Goal: Information Seeking & Learning: Learn about a topic

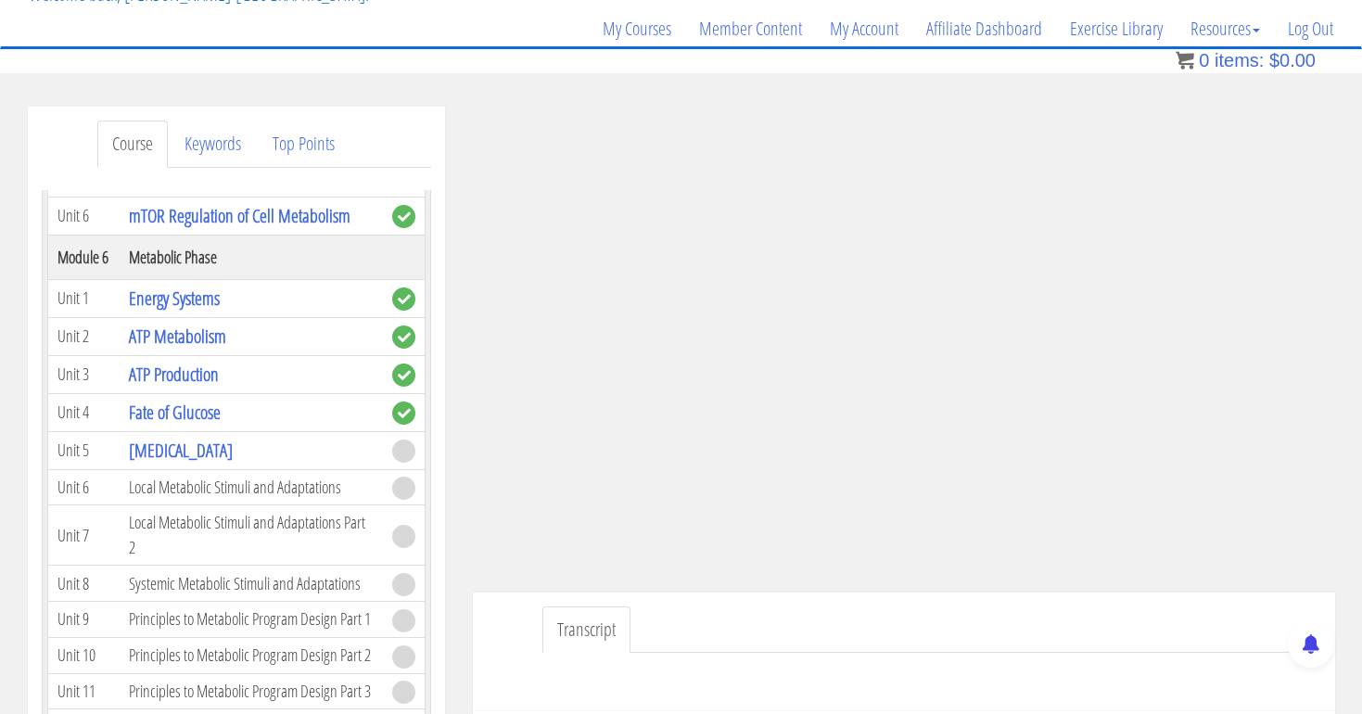
scroll to position [113, 0]
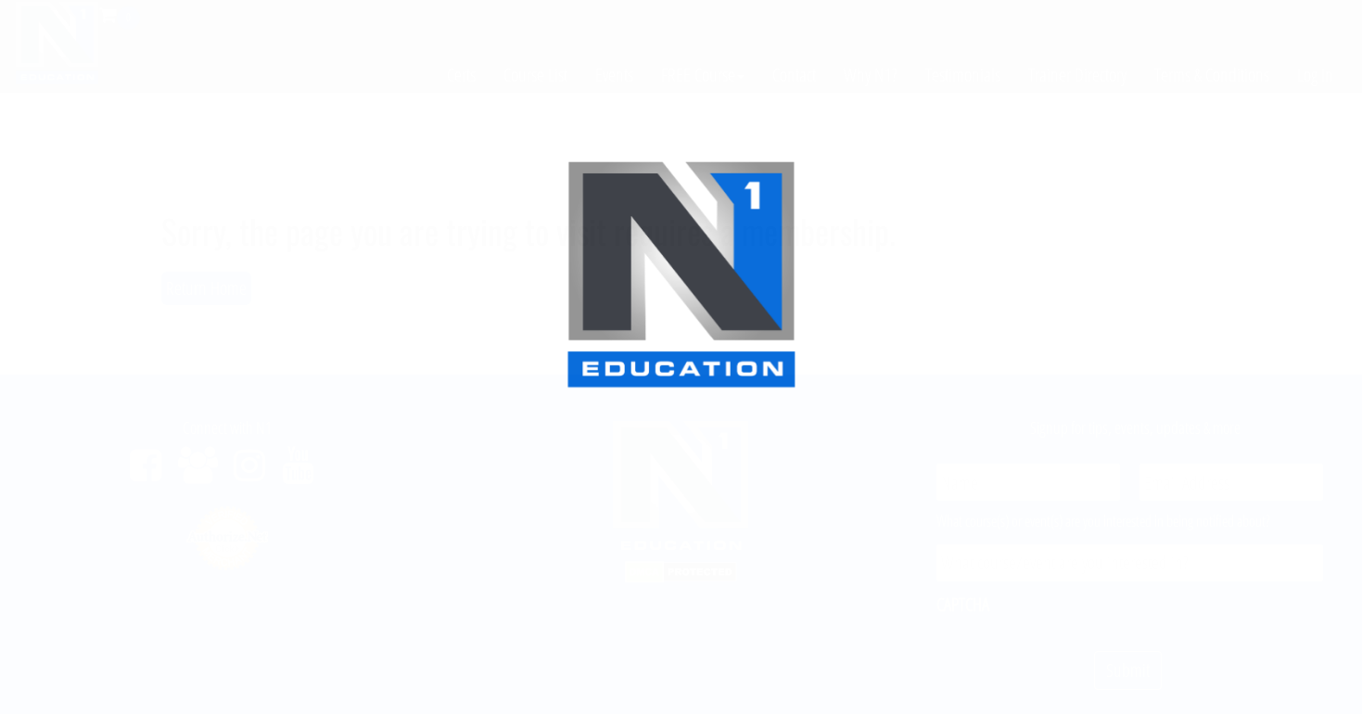
scroll to position [113, 0]
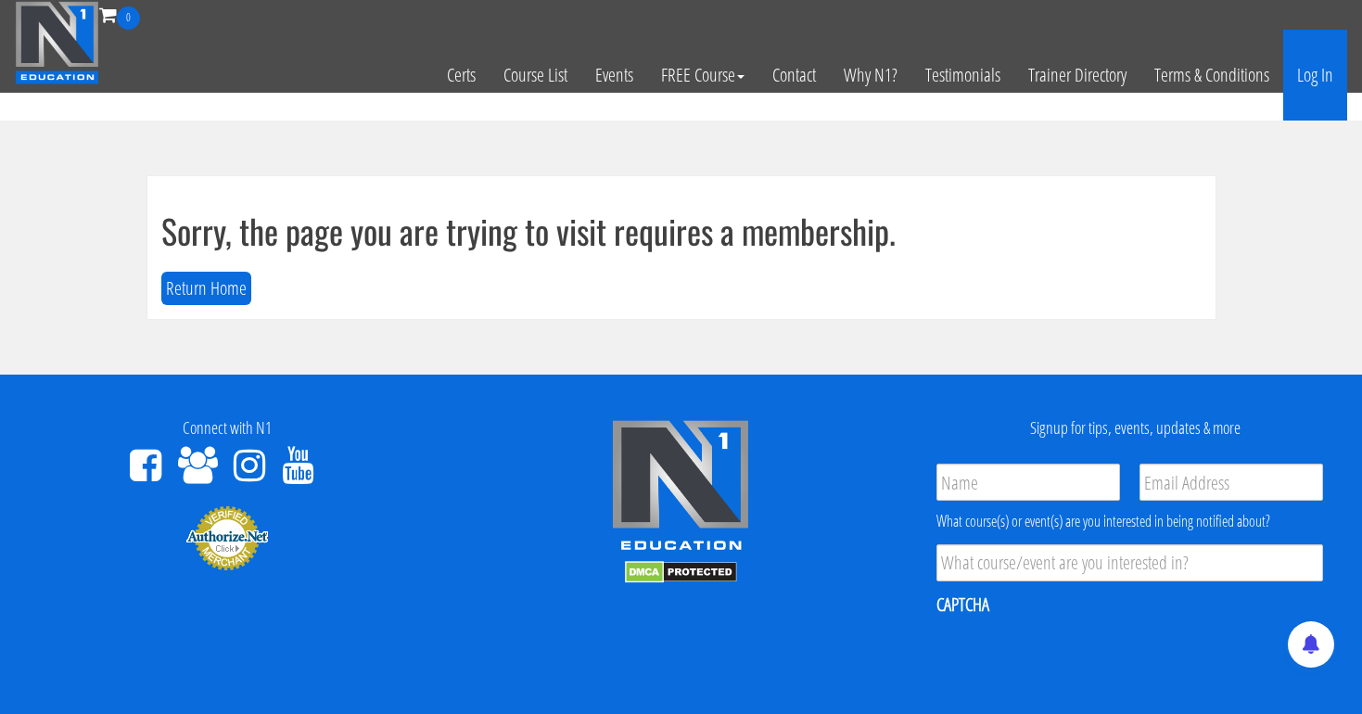
click at [1325, 69] on link "Log In" at bounding box center [1315, 75] width 64 height 91
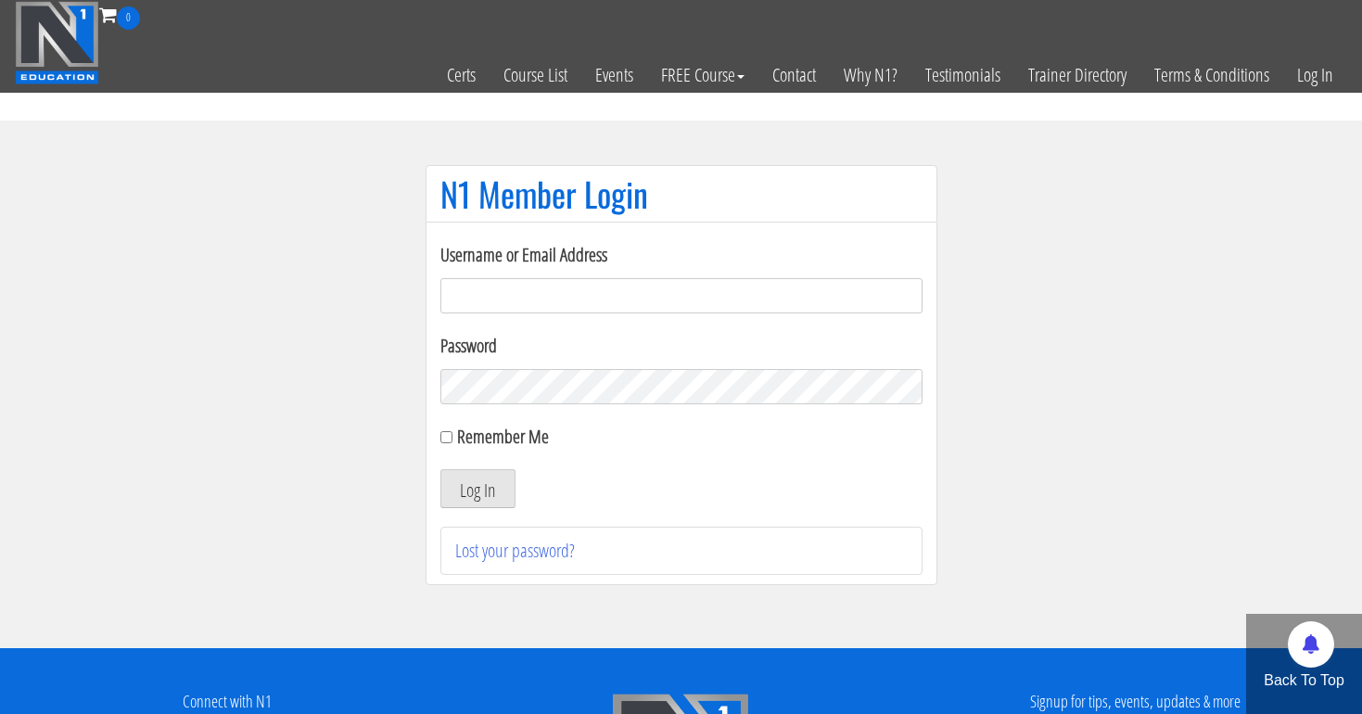
type input "[EMAIL_ADDRESS][DOMAIN_NAME]"
click at [476, 488] on button "Log In" at bounding box center [477, 488] width 75 height 39
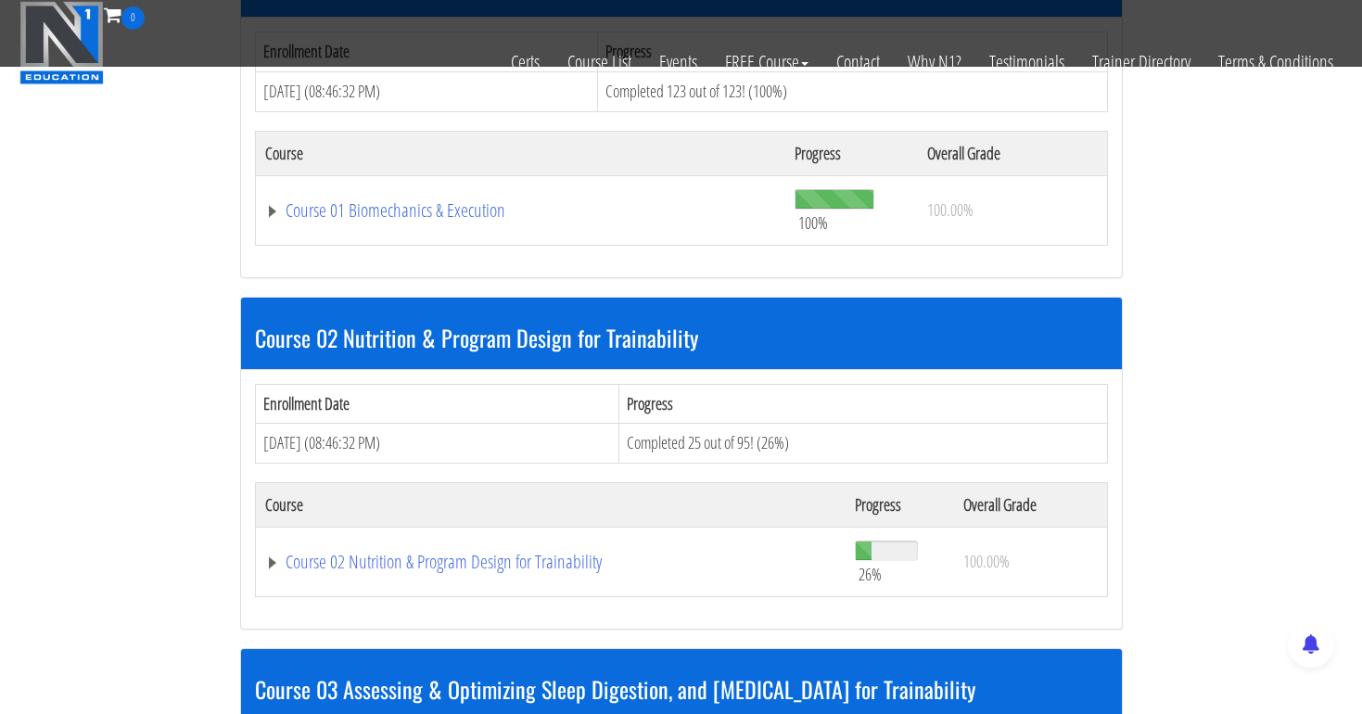
scroll to position [717, 0]
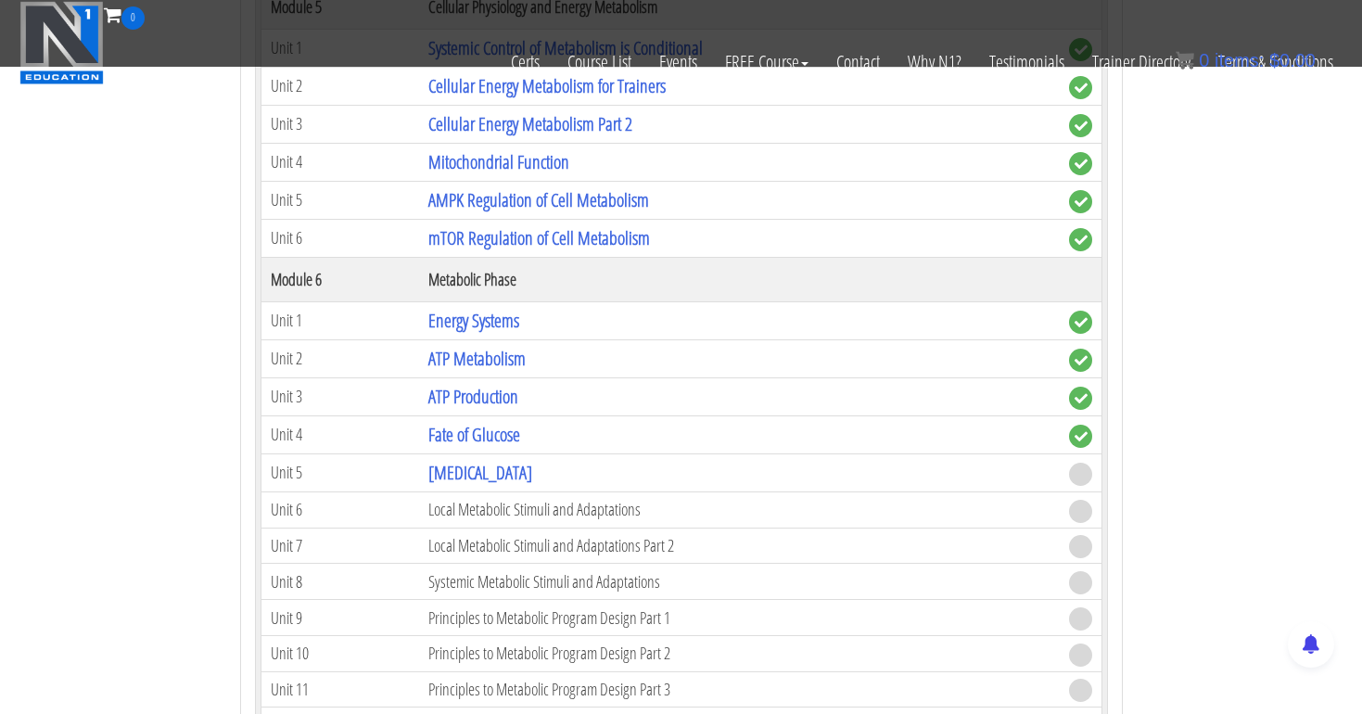
scroll to position [2034, 0]
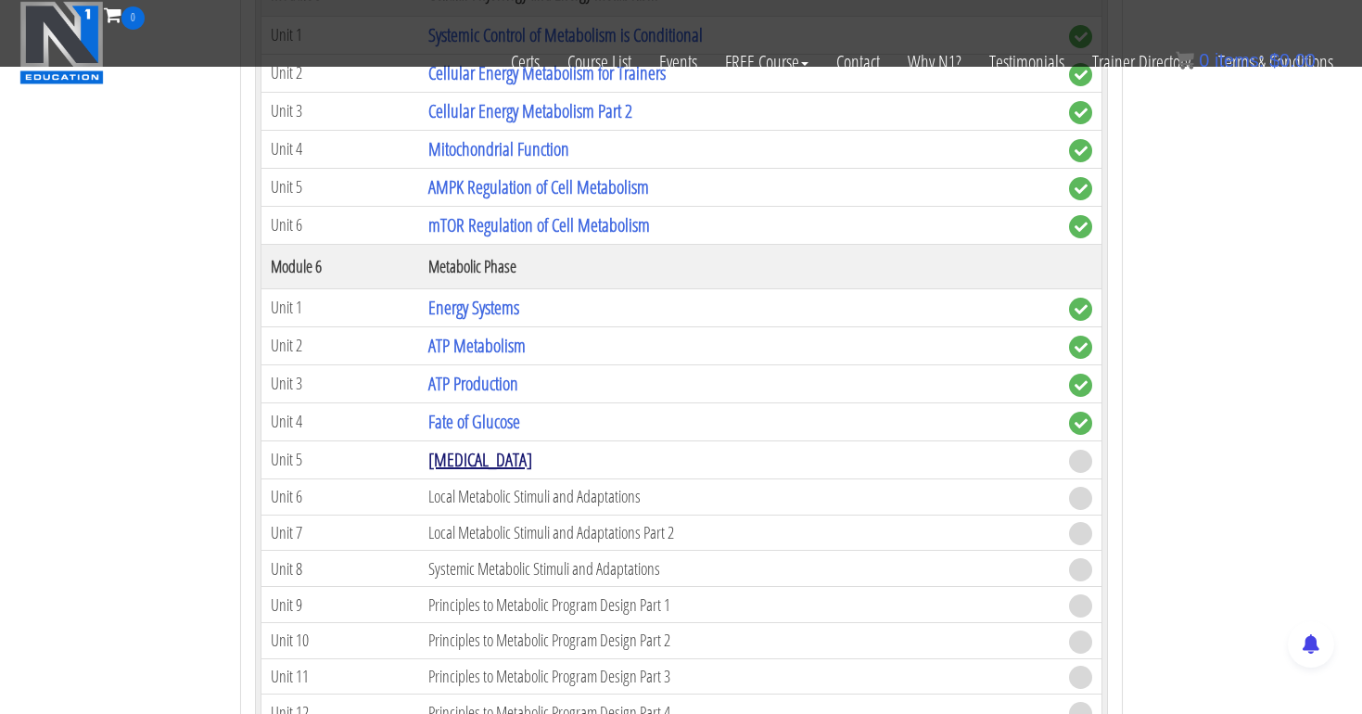
click at [477, 464] on link "[MEDICAL_DATA]" at bounding box center [480, 459] width 104 height 25
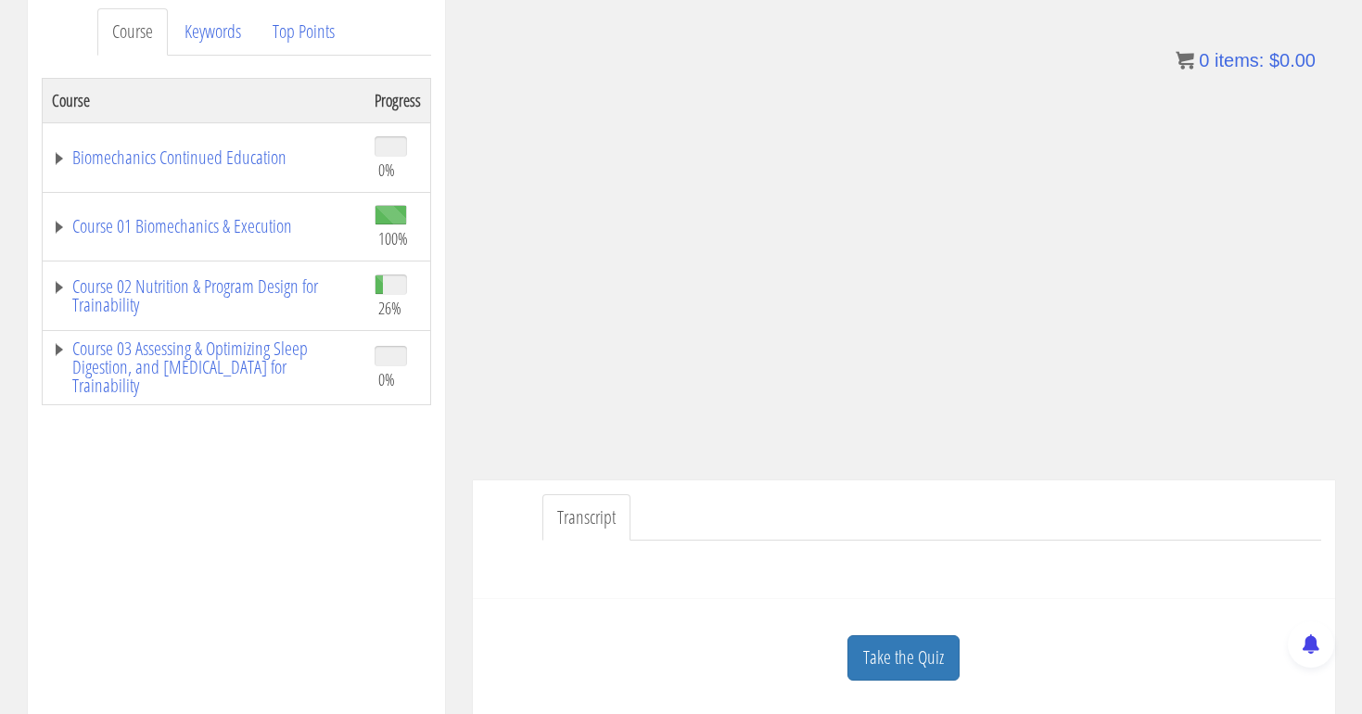
scroll to position [240, 0]
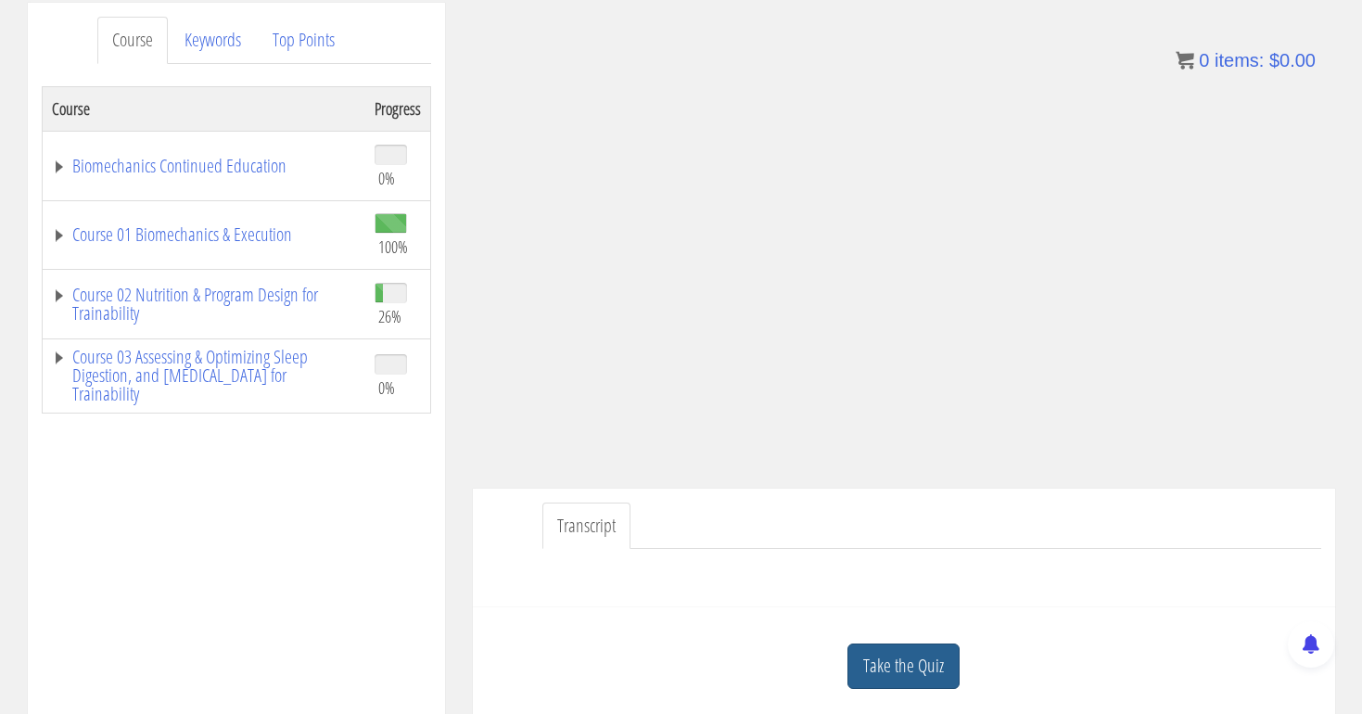
click at [885, 656] on link "Take the Quiz" at bounding box center [903, 665] width 112 height 45
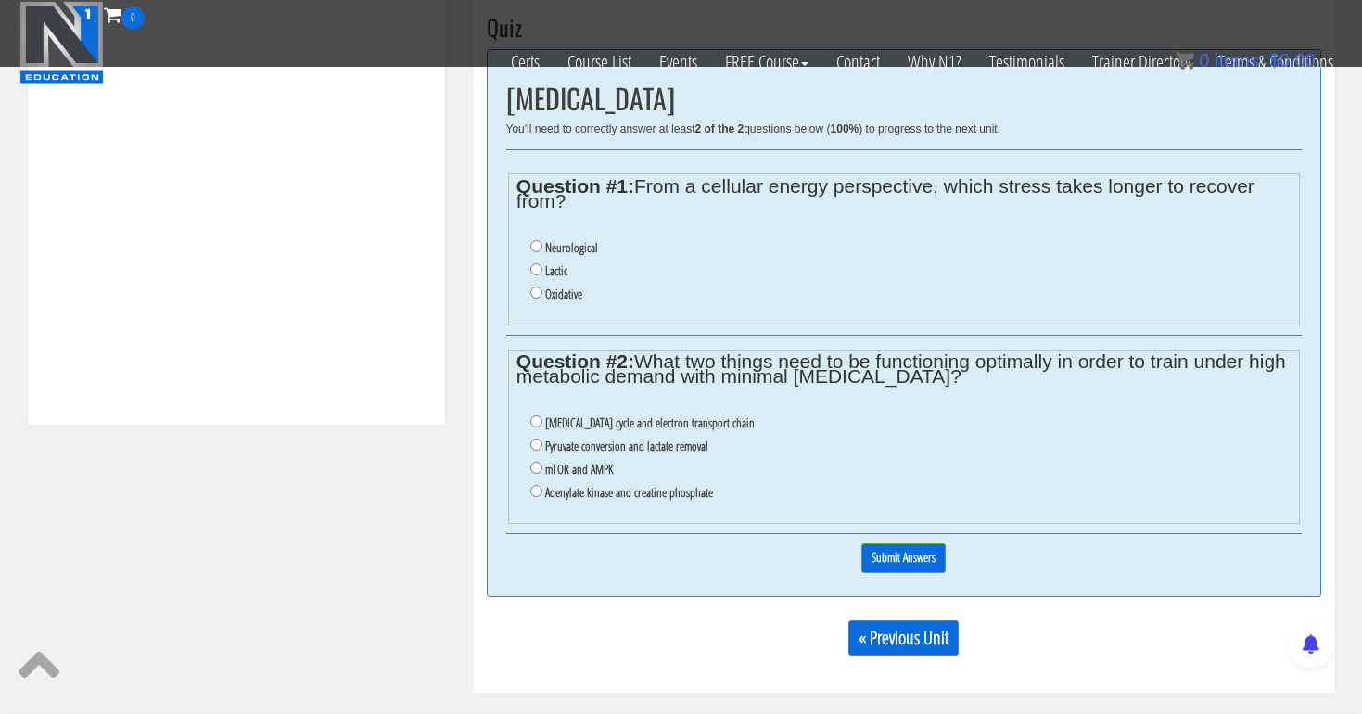
scroll to position [748, 0]
click at [533, 286] on input "Oxidative" at bounding box center [536, 292] width 12 height 12
radio input "true"
click at [536, 438] on input "Pyruvate conversion and lactate removal" at bounding box center [536, 444] width 12 height 12
radio input "true"
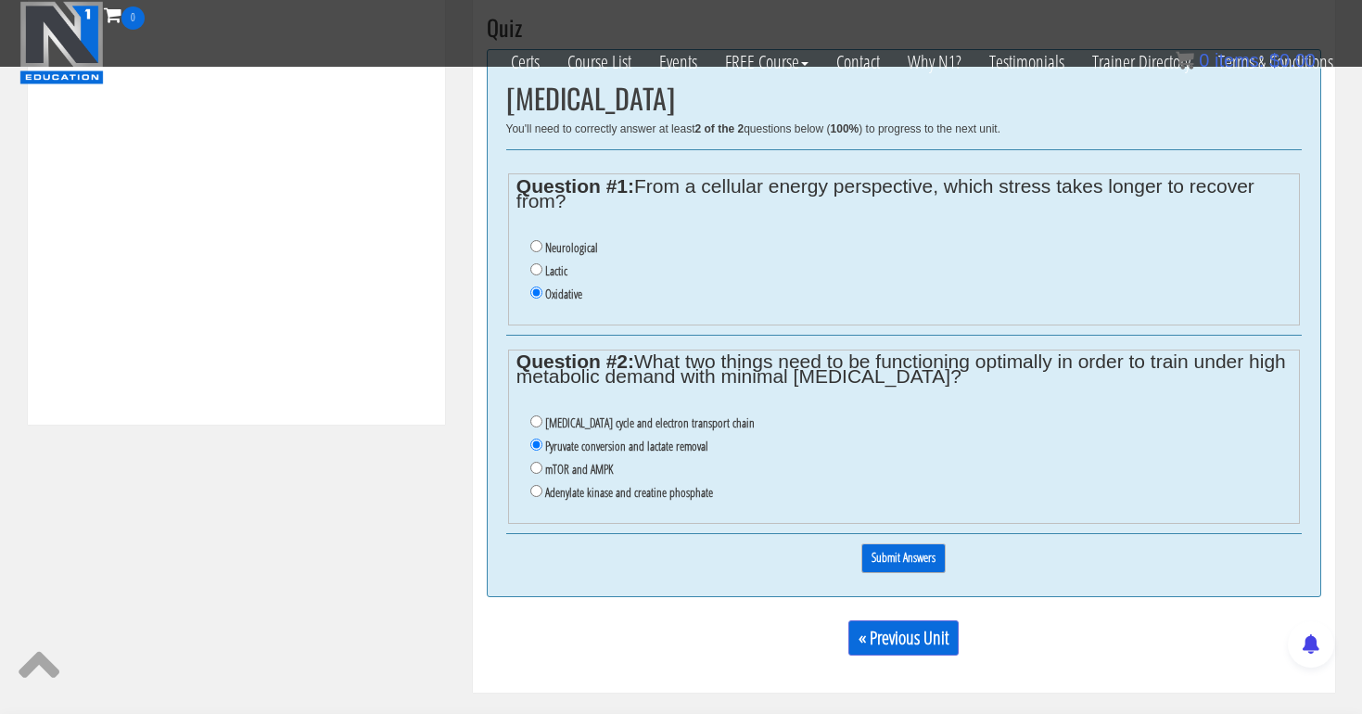
click at [912, 543] on input "Submit Answers" at bounding box center [903, 557] width 84 height 29
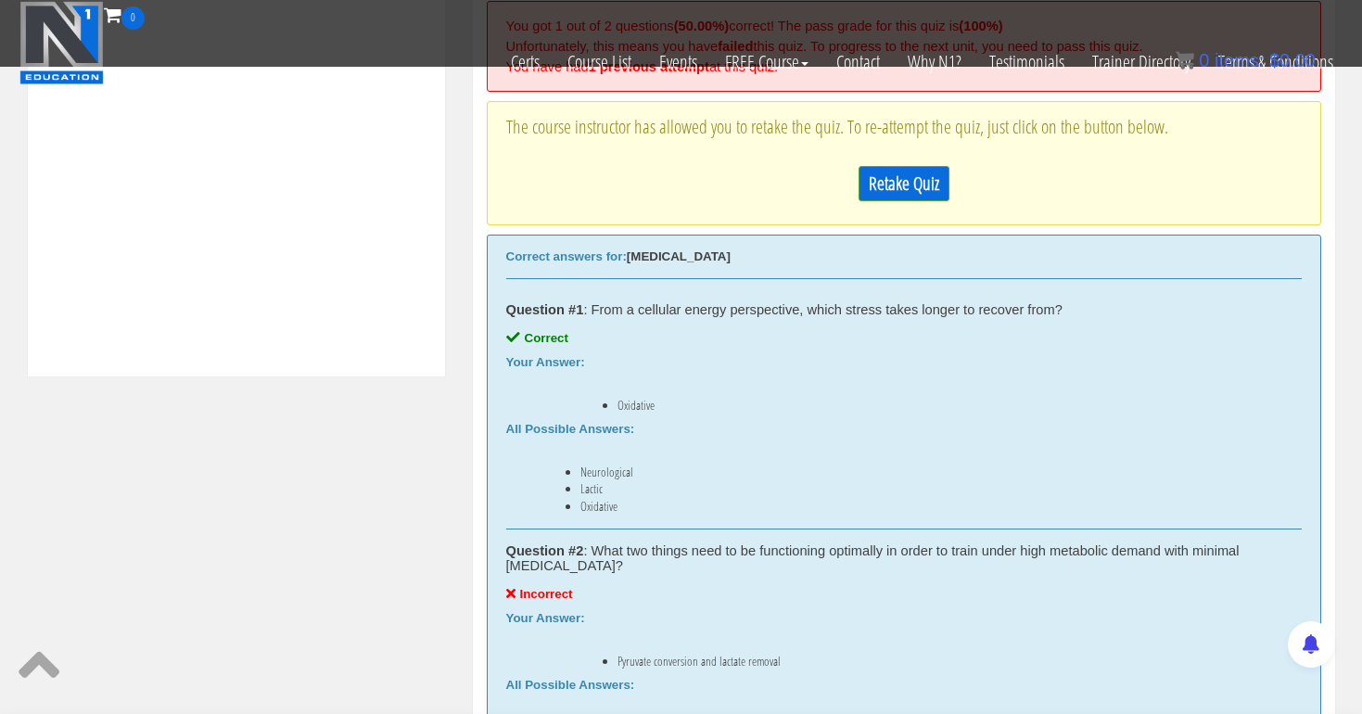
scroll to position [727, 0]
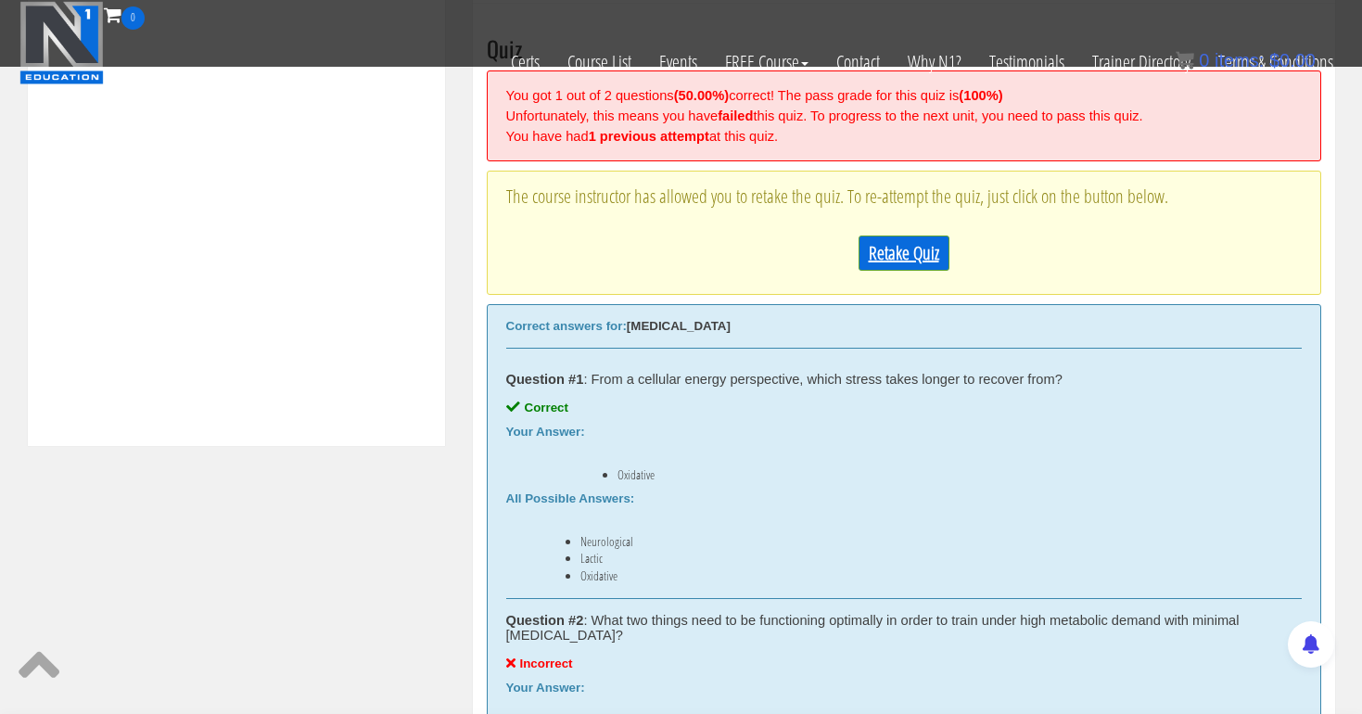
click at [890, 235] on link "Retake Quiz" at bounding box center [903, 252] width 91 height 35
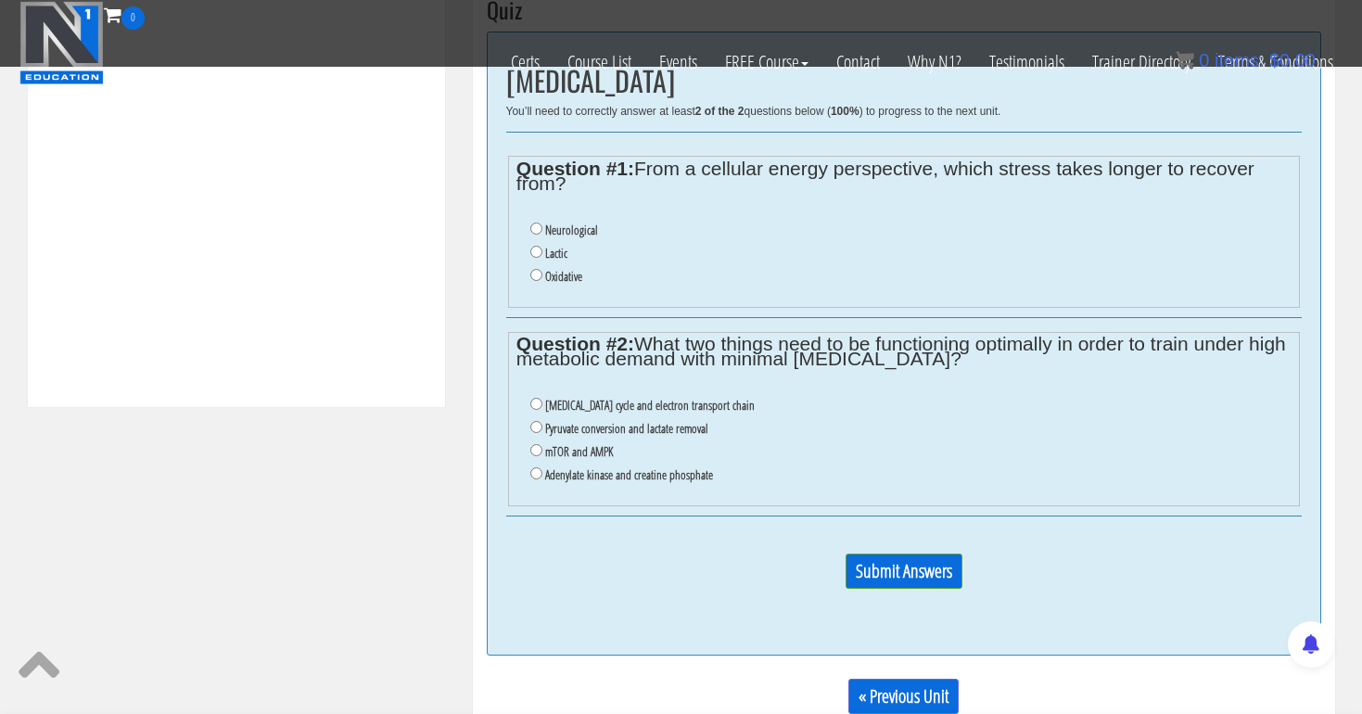
scroll to position [782, 0]
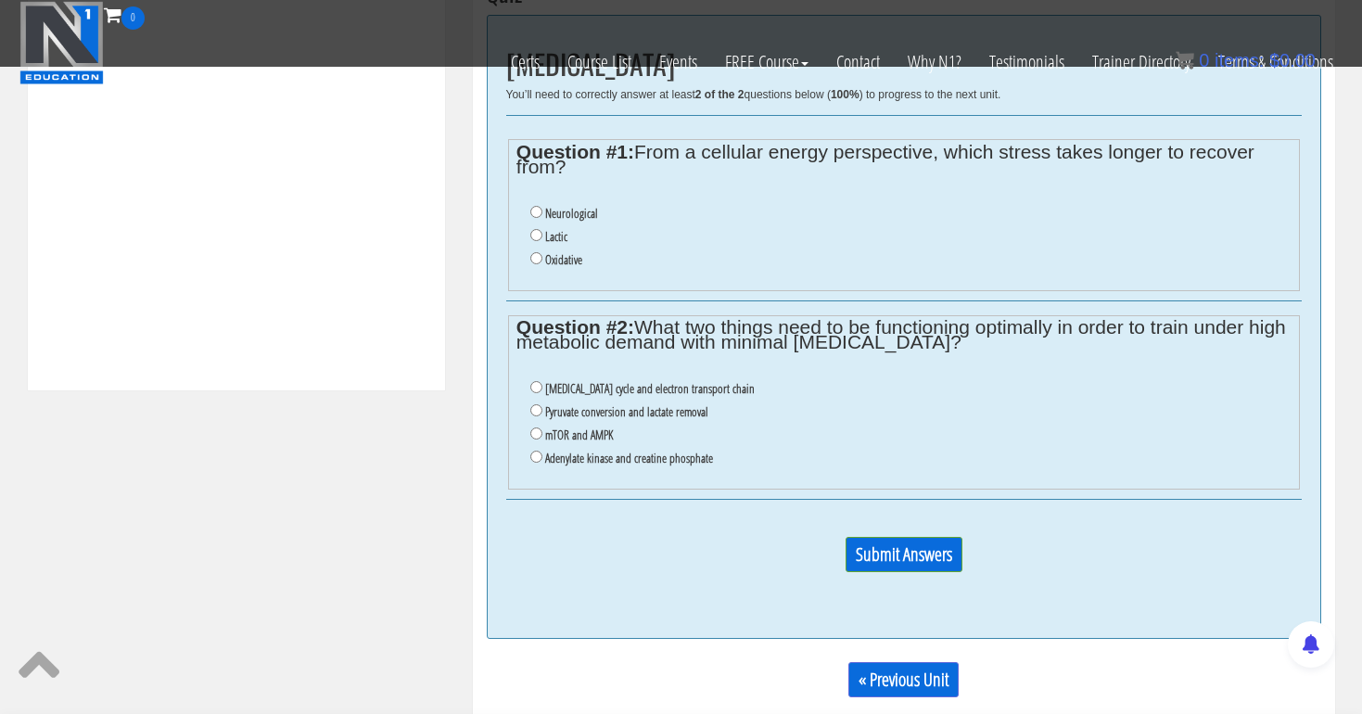
click at [535, 381] on input "Citric acid cycle and electron transport chain" at bounding box center [536, 387] width 12 height 12
radio input "true"
click at [925, 537] on input "Submit Answers" at bounding box center [903, 554] width 117 height 35
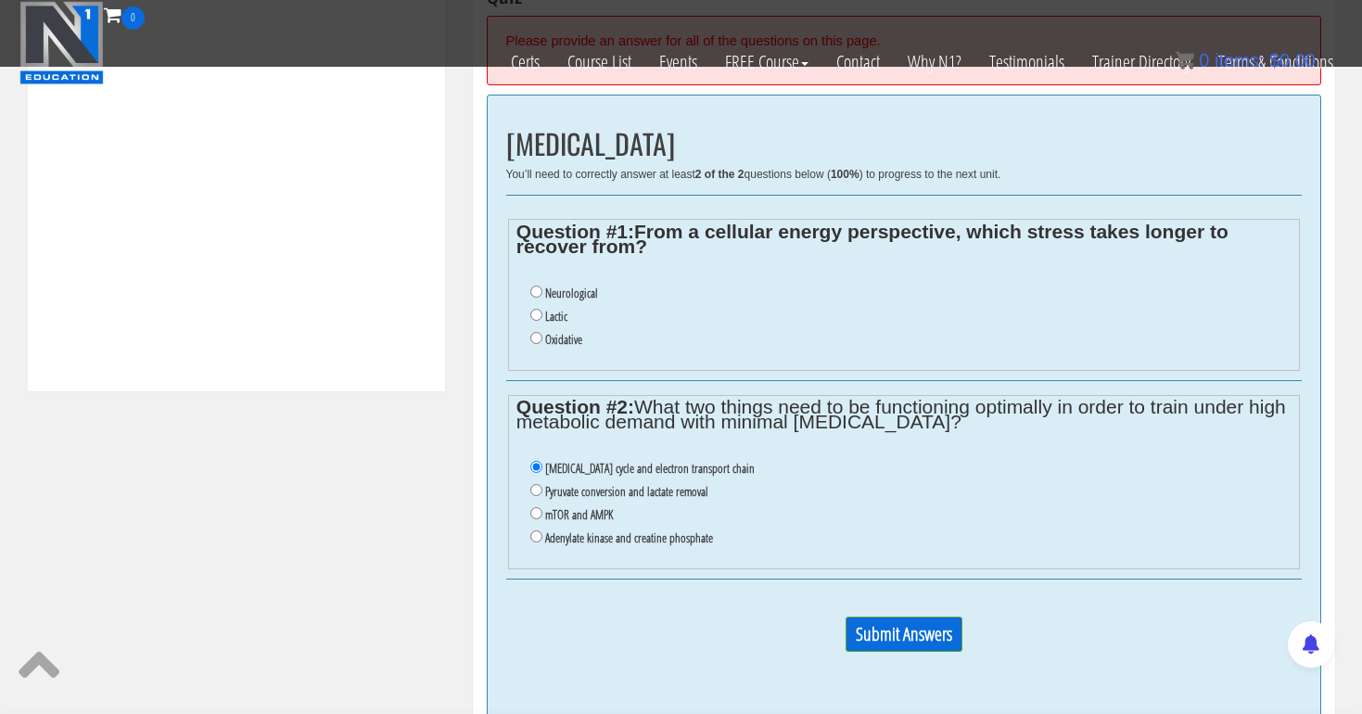
click at [537, 332] on input "Oxidative" at bounding box center [536, 338] width 12 height 12
radio input "true"
click at [876, 620] on input "Submit Answers" at bounding box center [903, 633] width 117 height 35
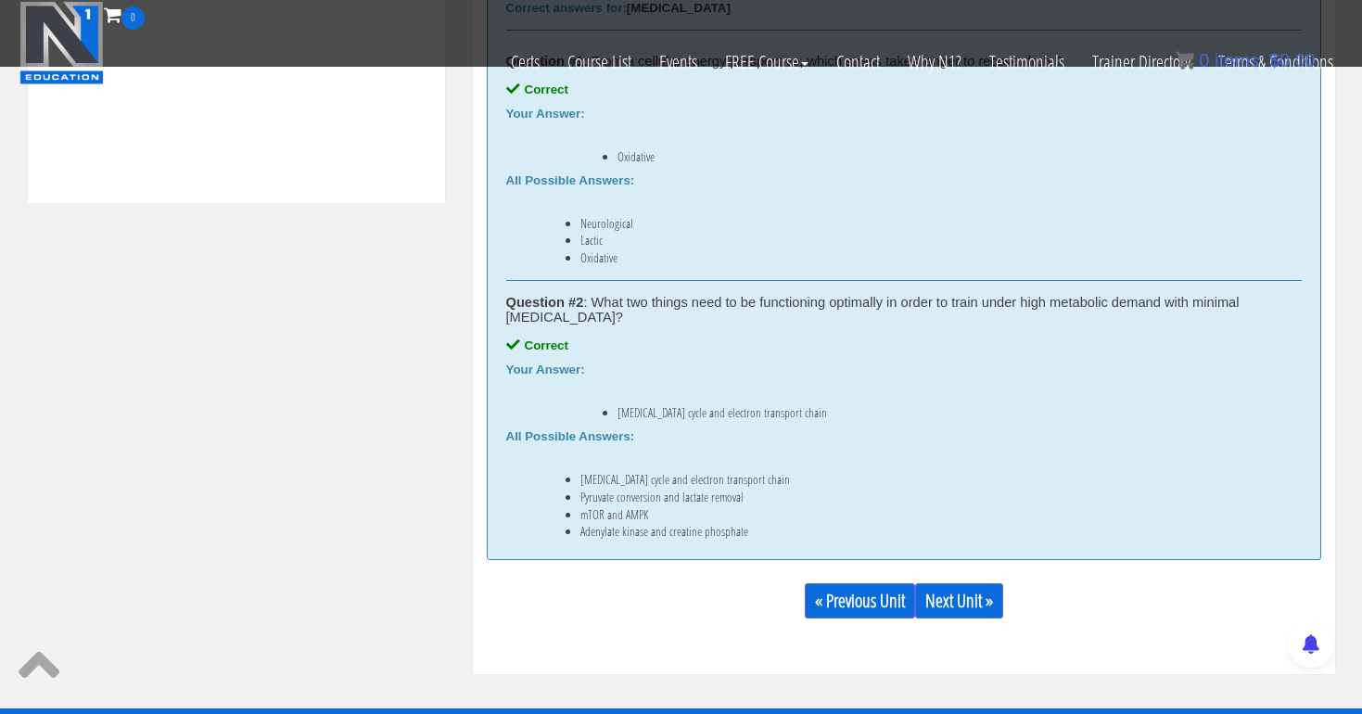
scroll to position [974, 0]
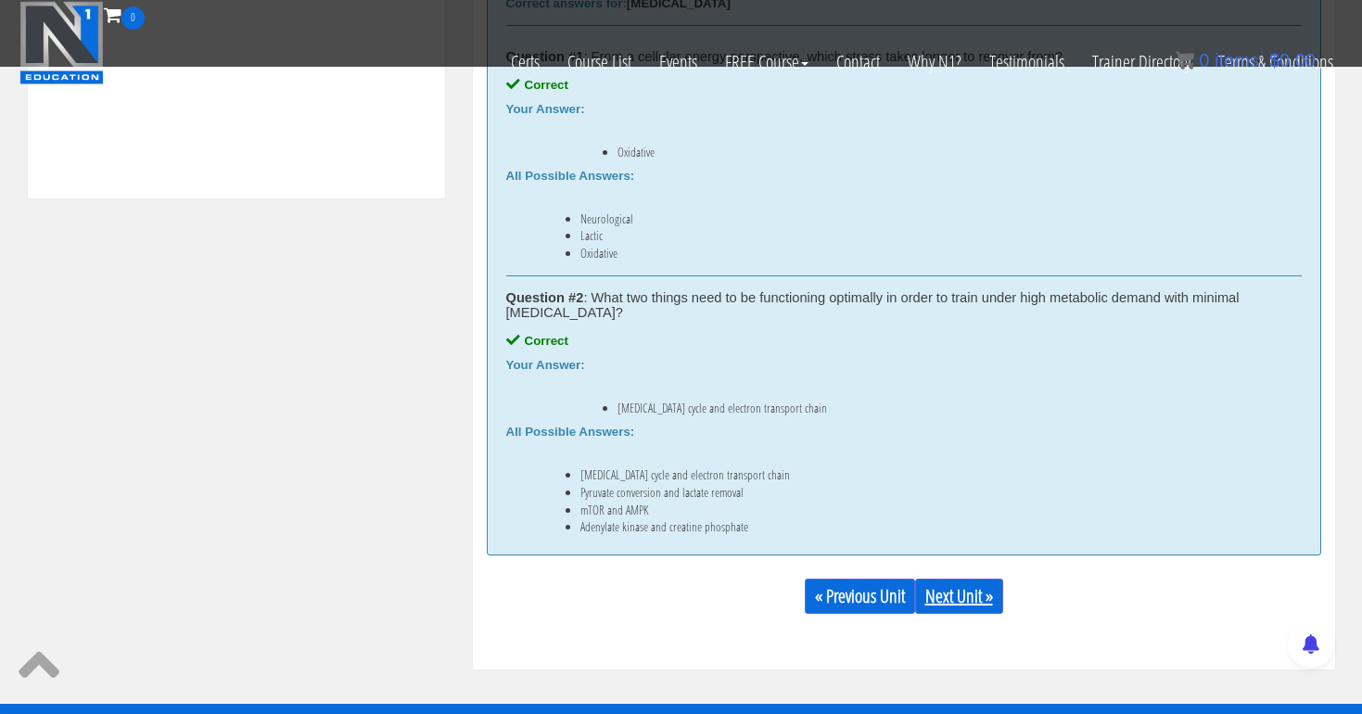
click at [963, 597] on link "Next Unit »" at bounding box center [959, 595] width 88 height 35
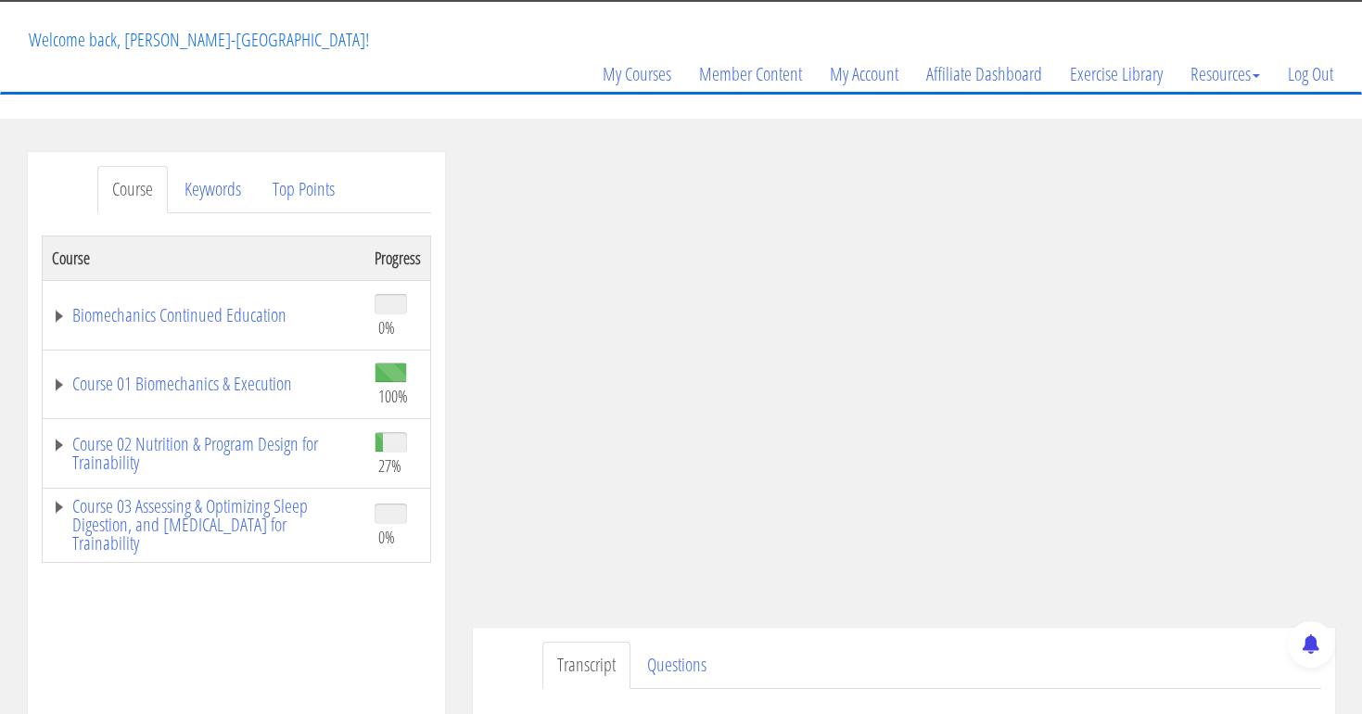
scroll to position [106, 0]
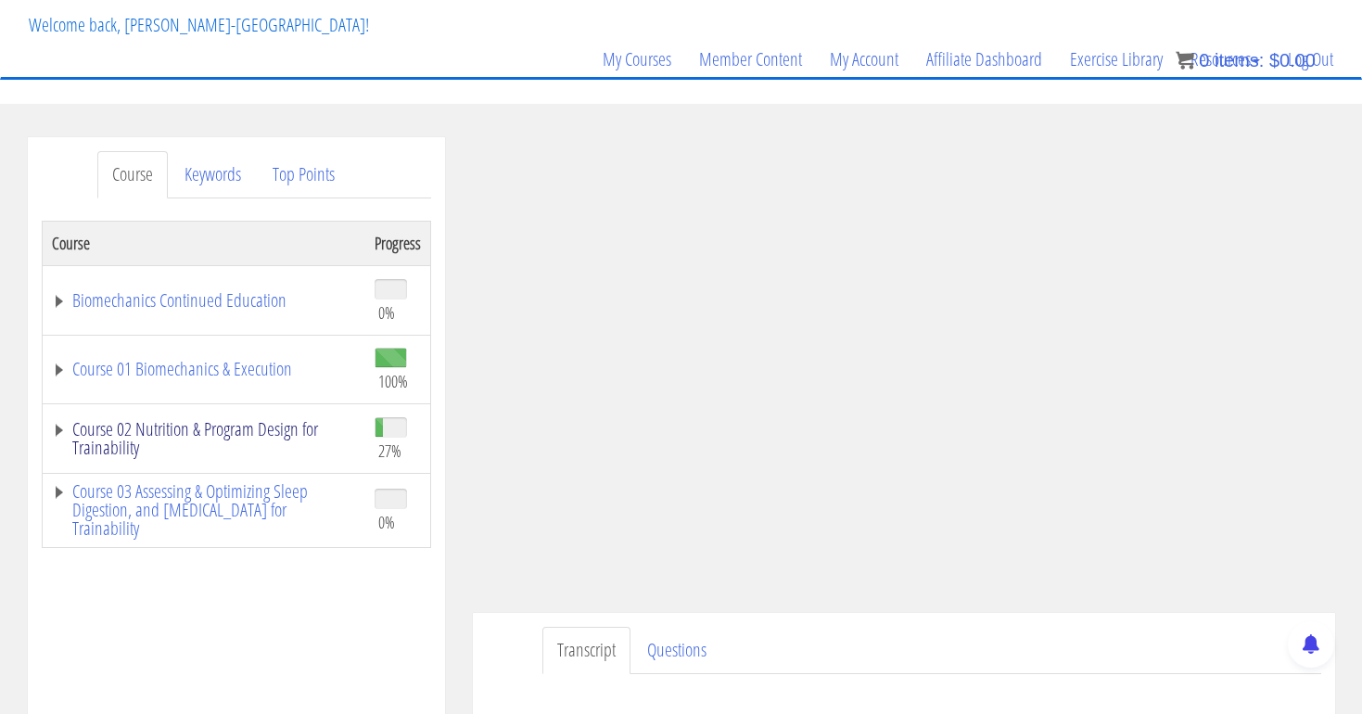
click at [308, 420] on link "Course 02 Nutrition & Program Design for Trainability" at bounding box center [204, 438] width 304 height 37
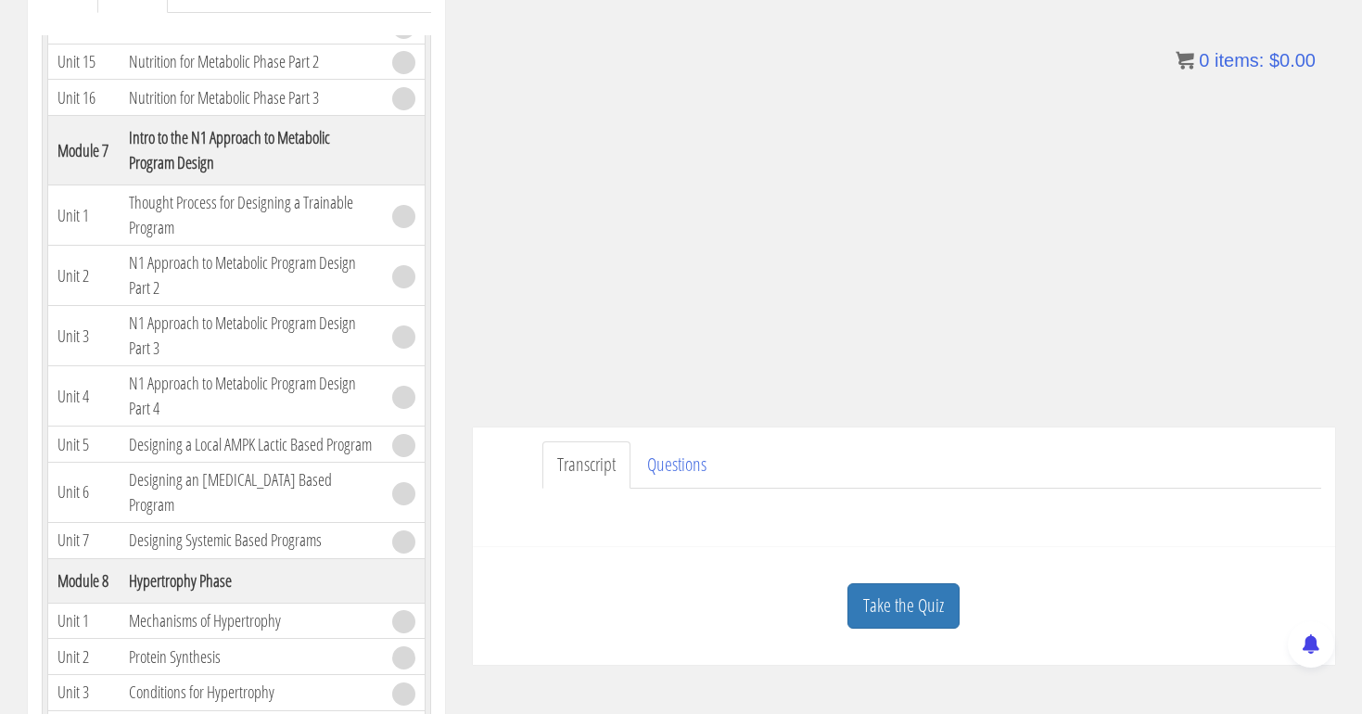
scroll to position [365, 0]
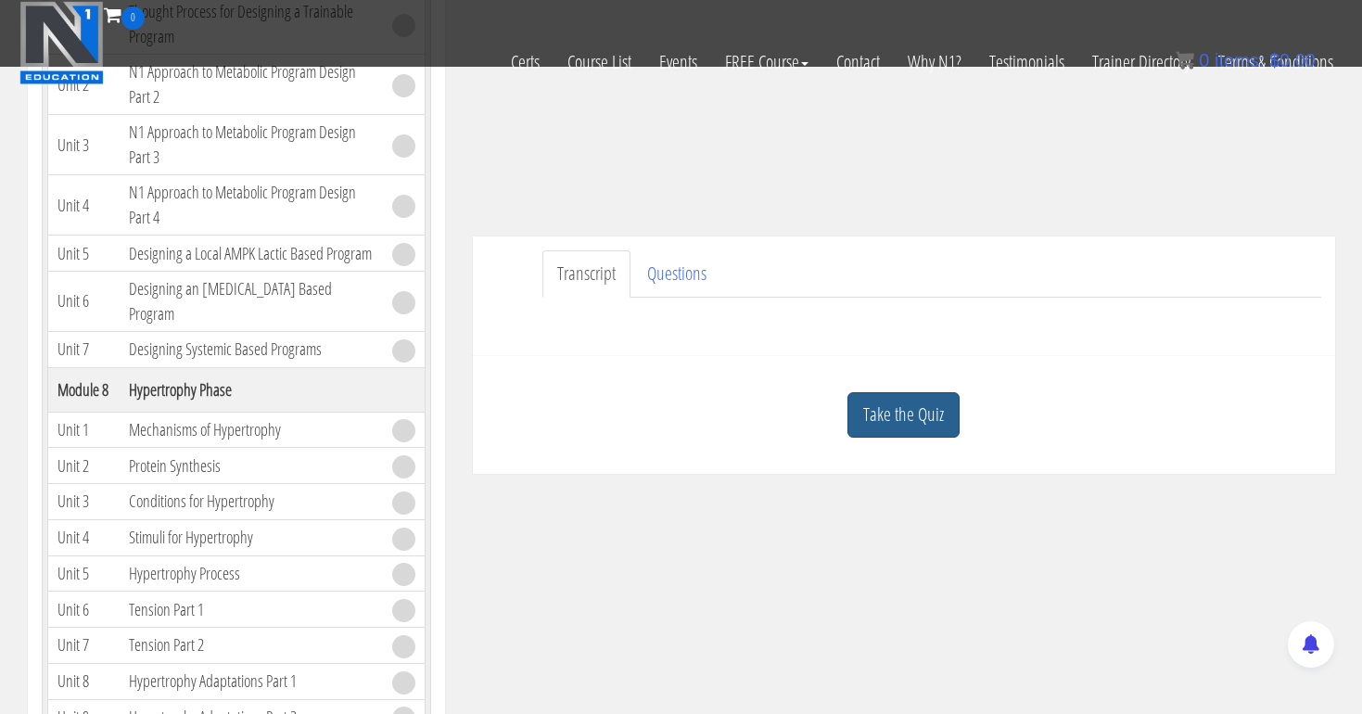
click at [890, 403] on link "Take the Quiz" at bounding box center [903, 414] width 112 height 45
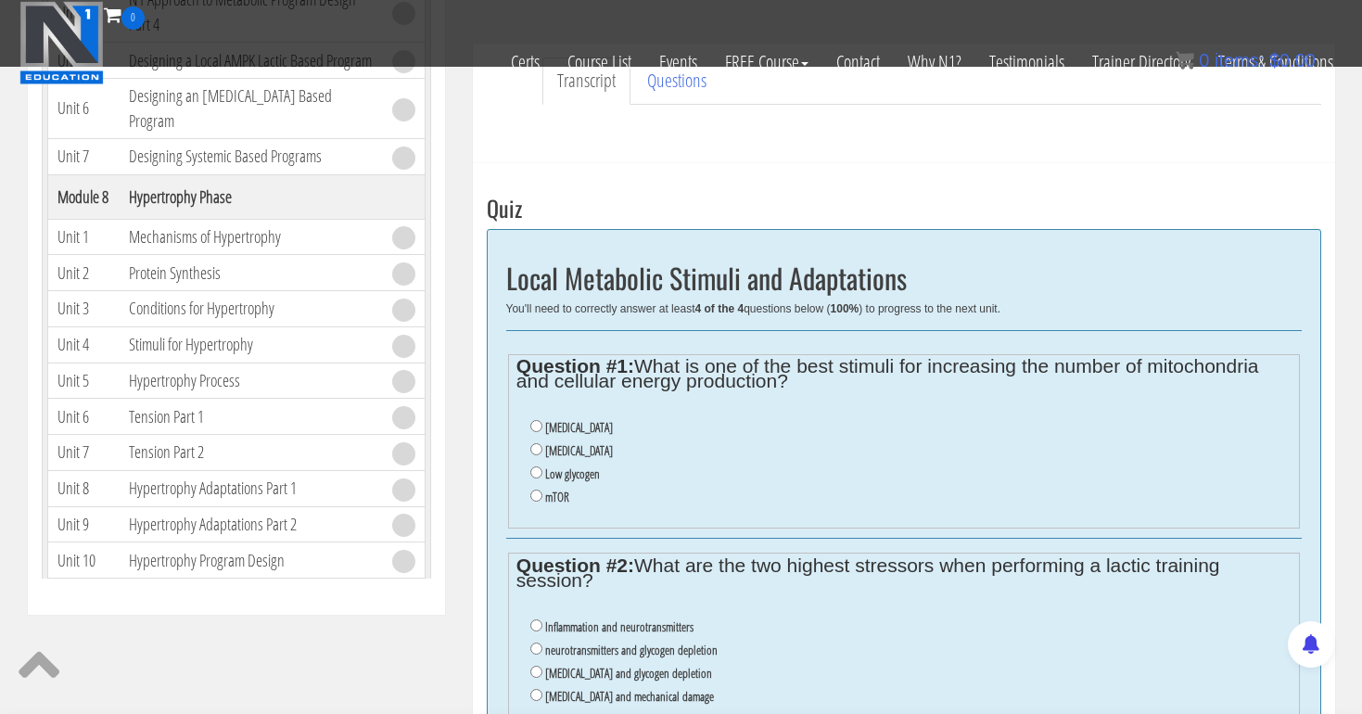
scroll to position [559, 0]
click at [535, 445] on input "Oxidative stress" at bounding box center [536, 448] width 12 height 12
radio input "true"
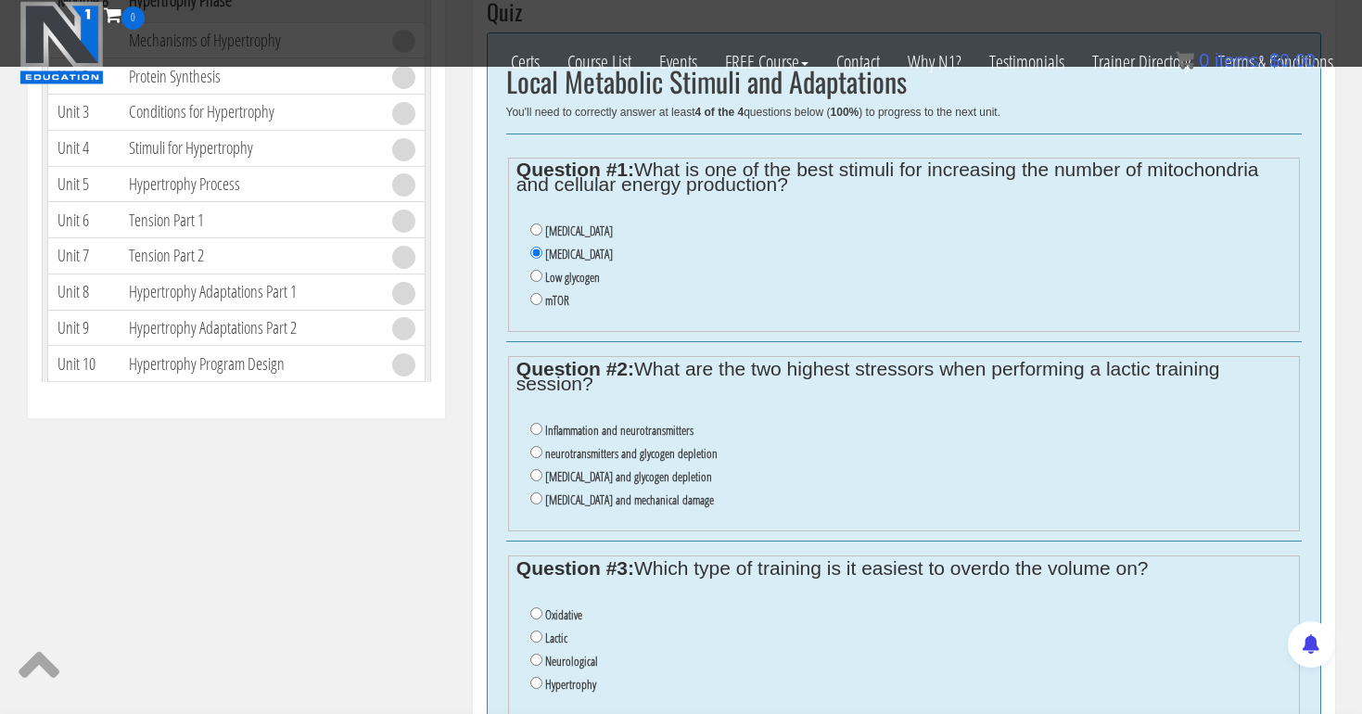
scroll to position [757, 0]
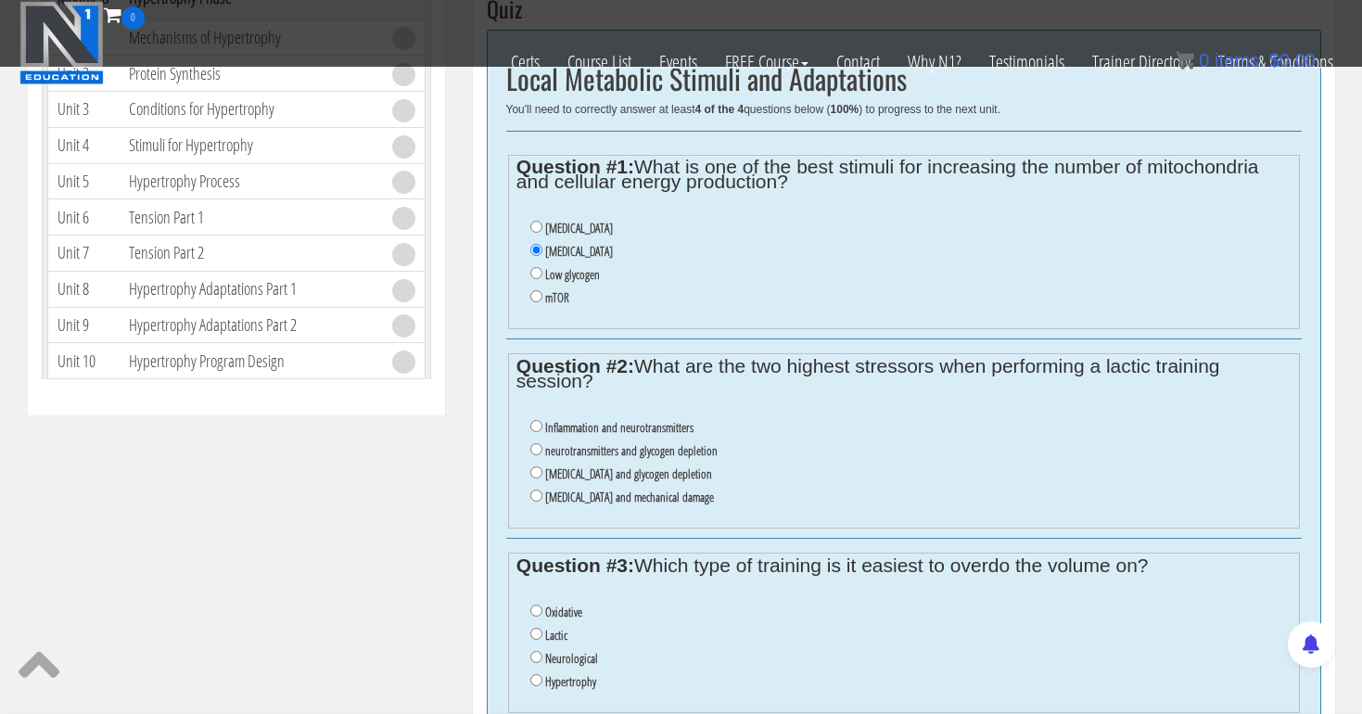
click at [533, 466] on input "lactic acid and glycogen depletion" at bounding box center [536, 472] width 12 height 12
radio input "true"
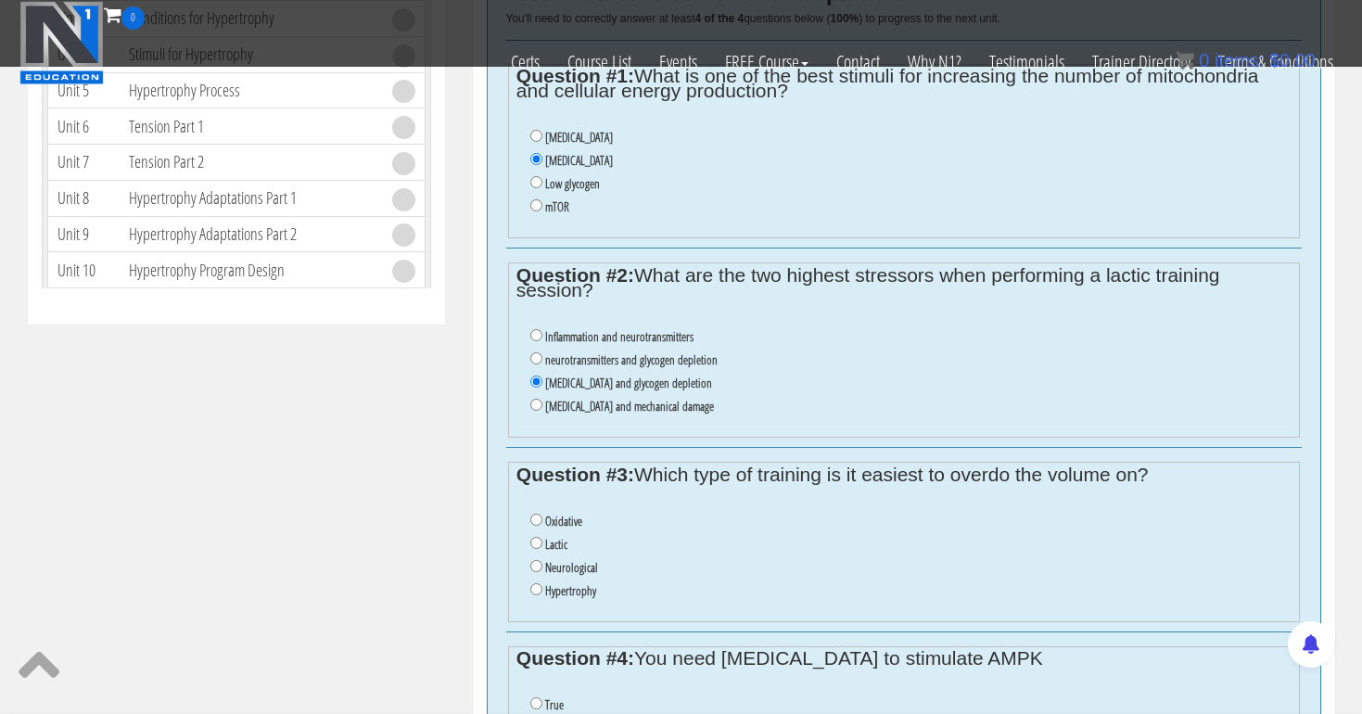
scroll to position [852, 0]
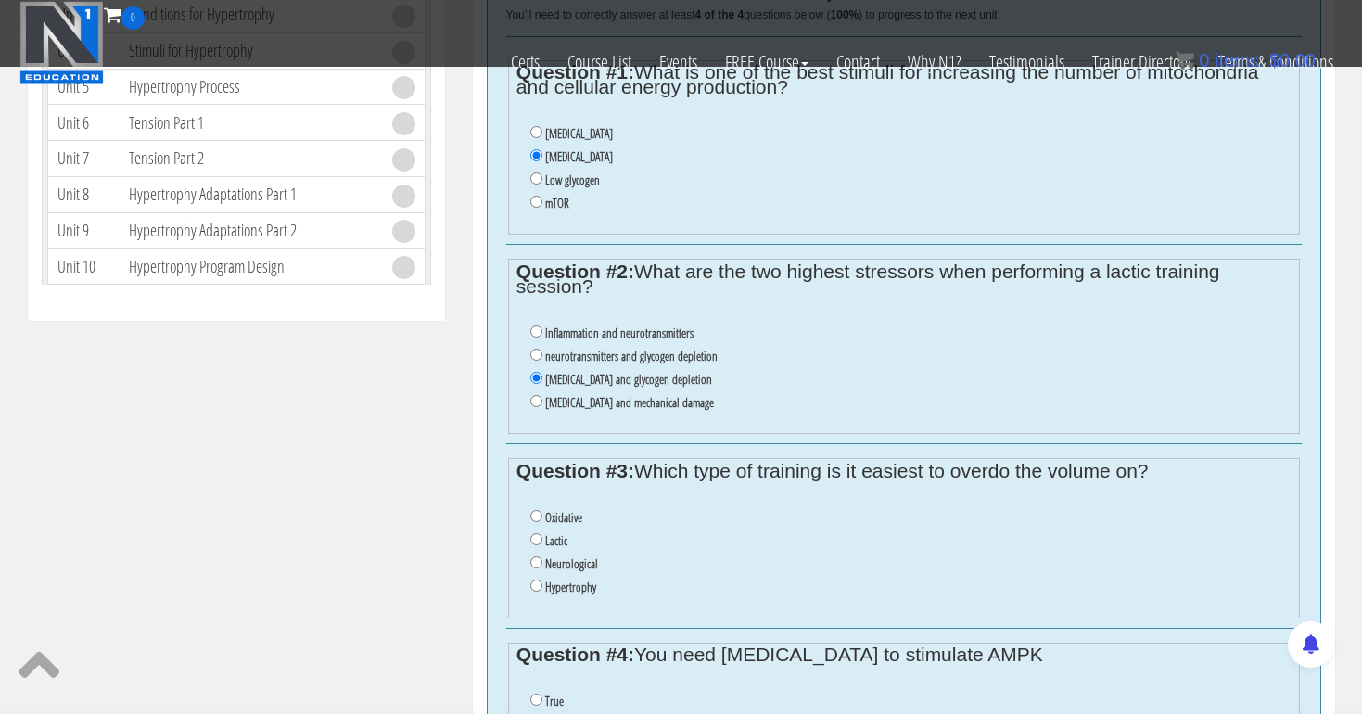
click at [533, 510] on input "Oxidative" at bounding box center [536, 516] width 12 height 12
radio input "true"
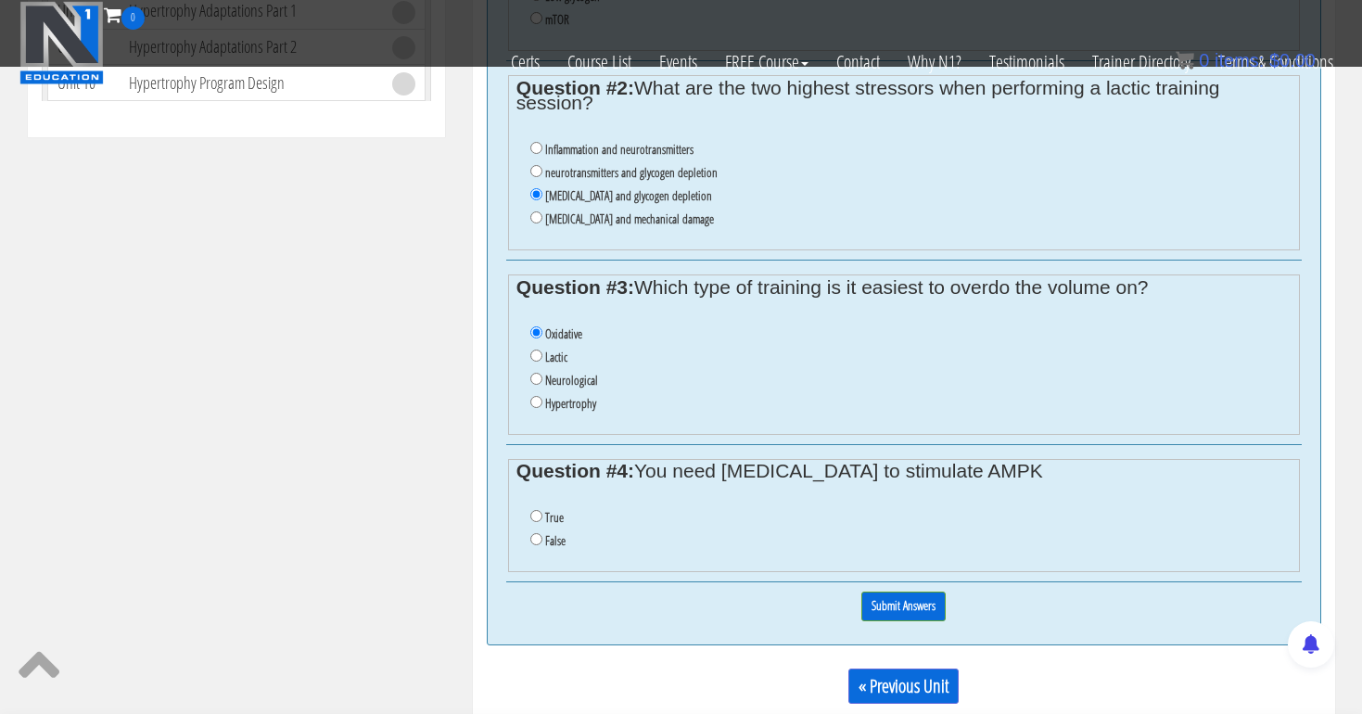
scroll to position [1037, 0]
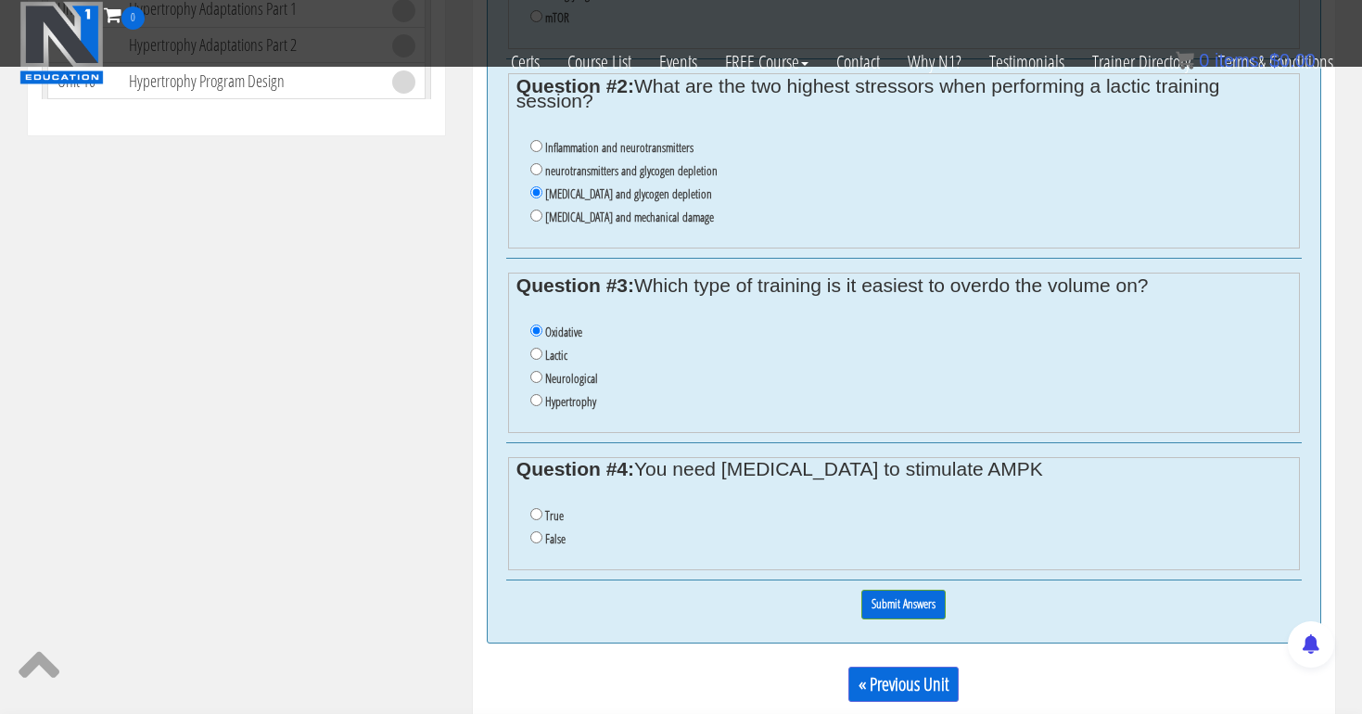
click at [533, 508] on input "True" at bounding box center [536, 514] width 12 height 12
radio input "true"
click at [896, 589] on input "Submit Answers" at bounding box center [903, 603] width 84 height 29
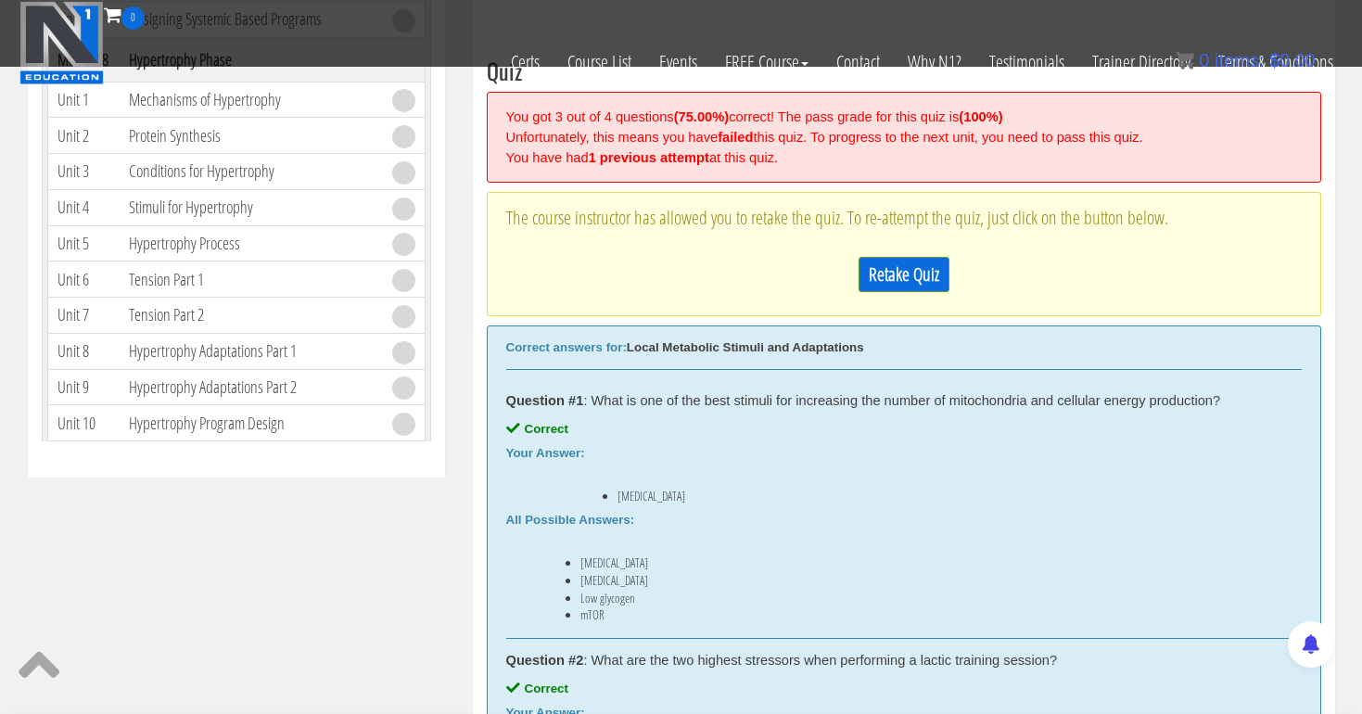
scroll to position [653, 0]
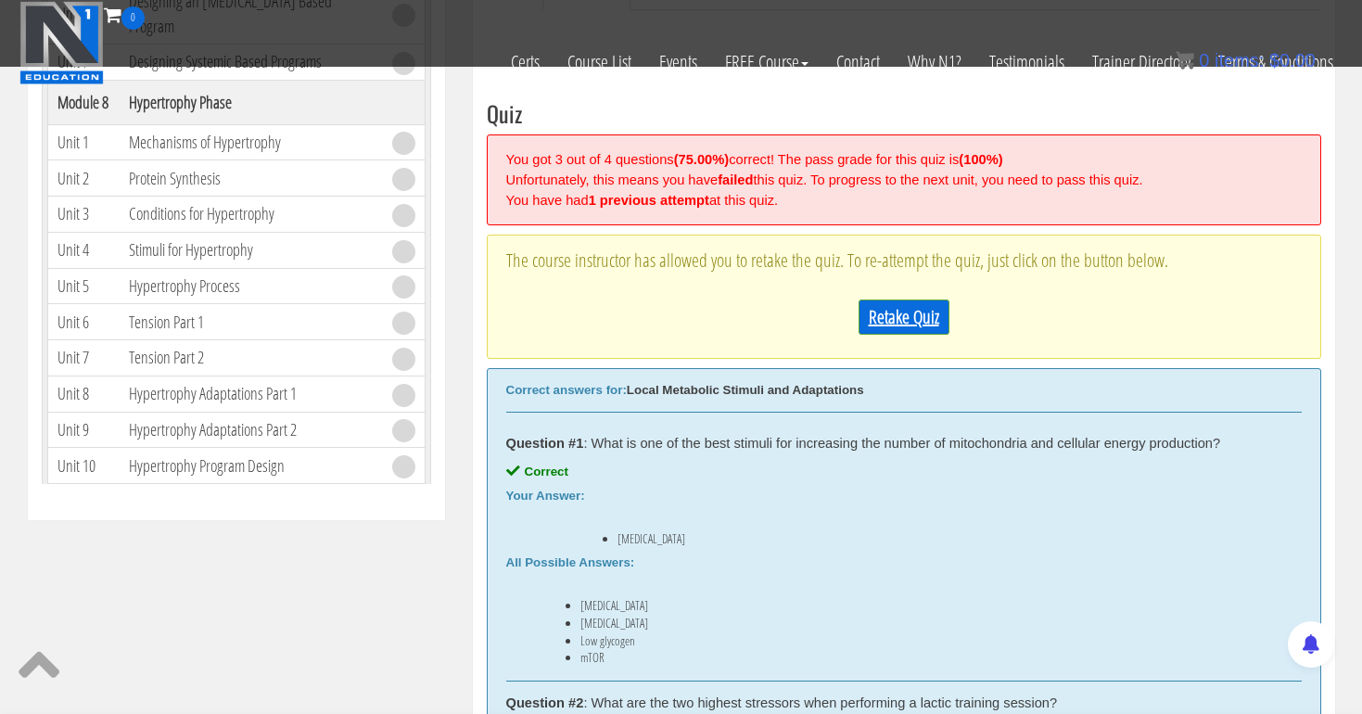
click at [894, 308] on link "Retake Quiz" at bounding box center [903, 316] width 91 height 35
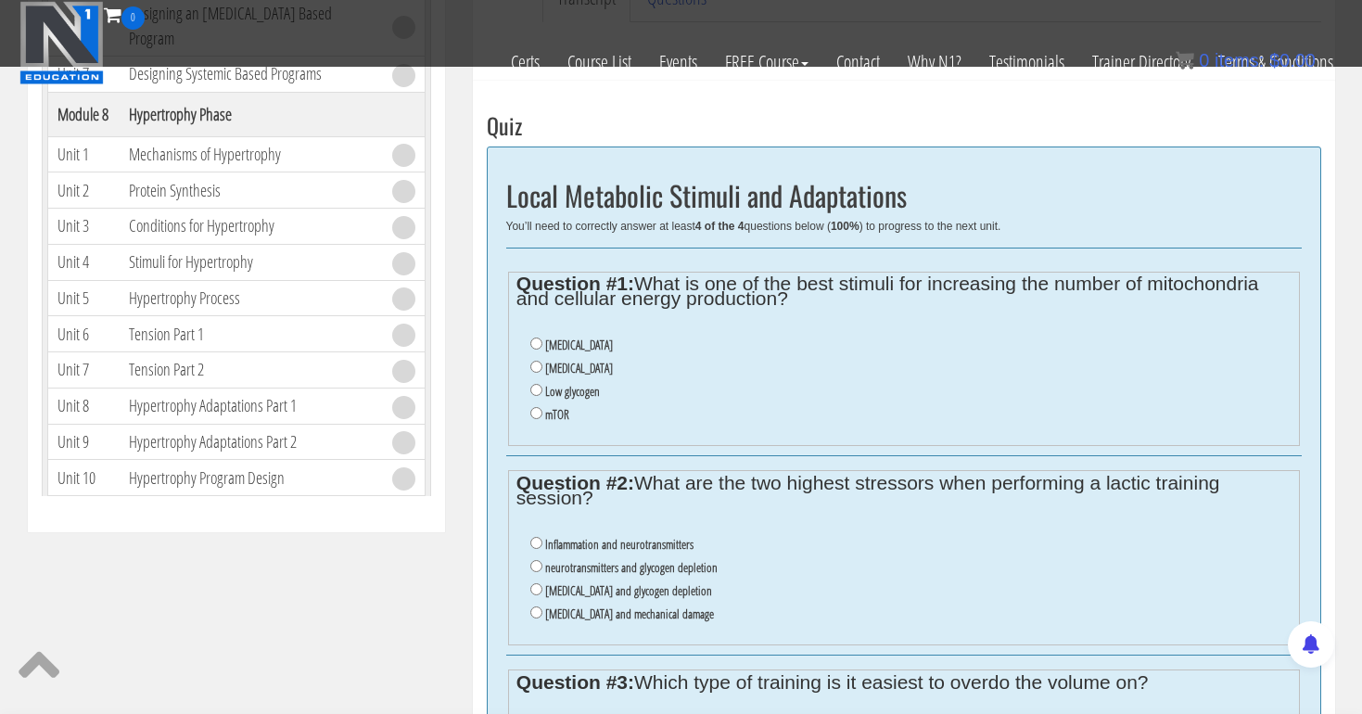
scroll to position [637, 0]
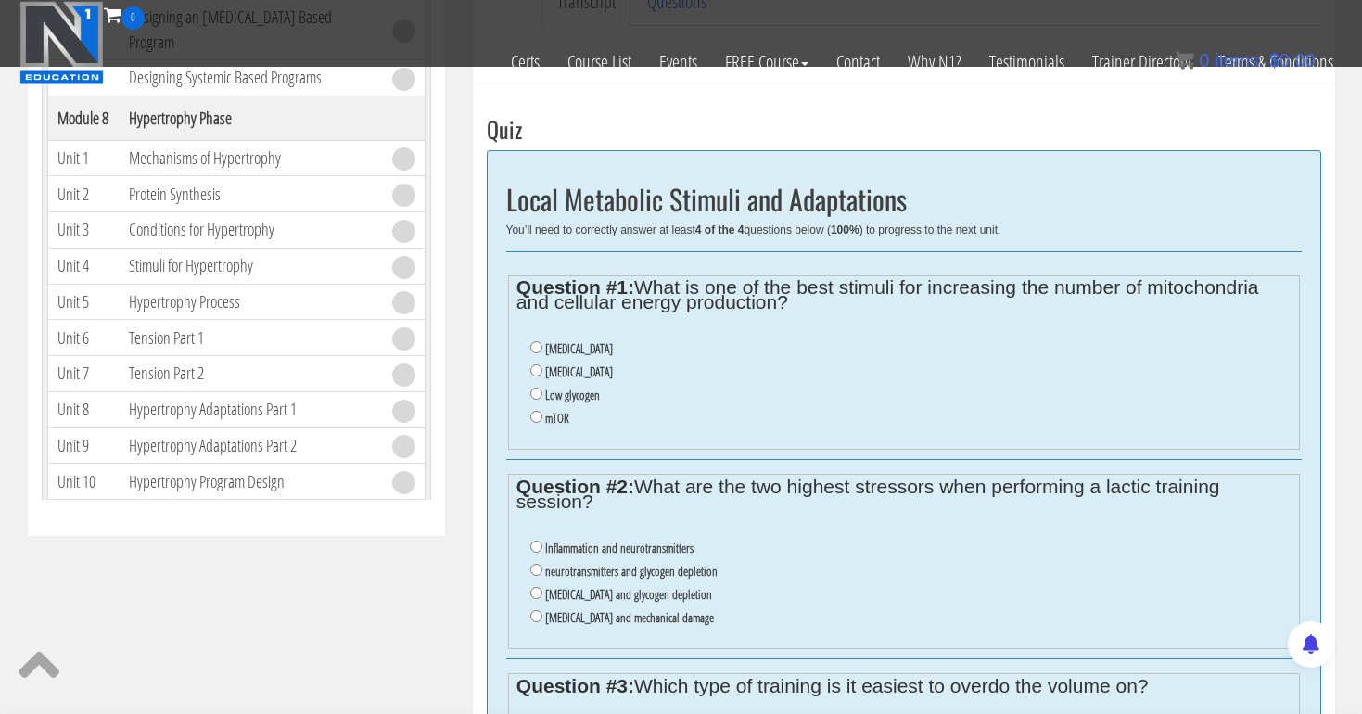
click at [535, 365] on input "Oxidative stress" at bounding box center [536, 370] width 12 height 12
radio input "true"
click at [531, 587] on input "lactic acid and glycogen depletion" at bounding box center [536, 593] width 12 height 12
radio input "true"
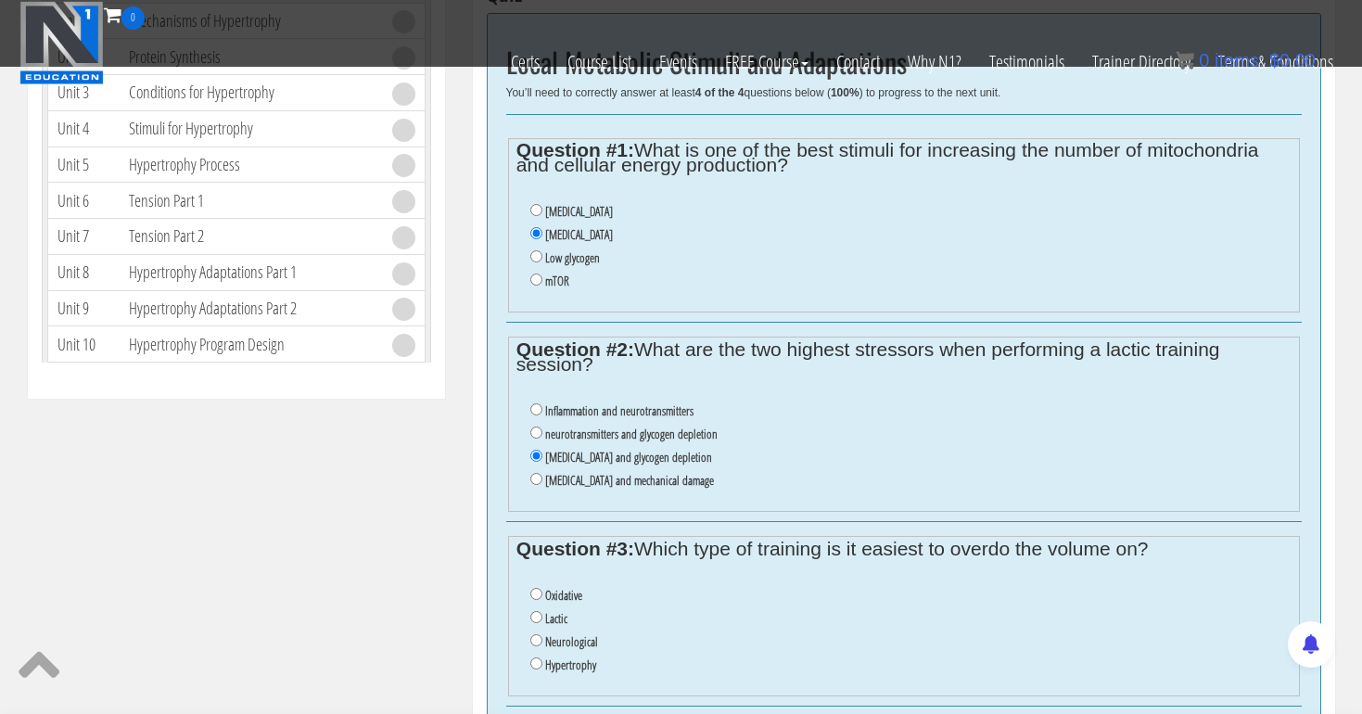
scroll to position [884, 0]
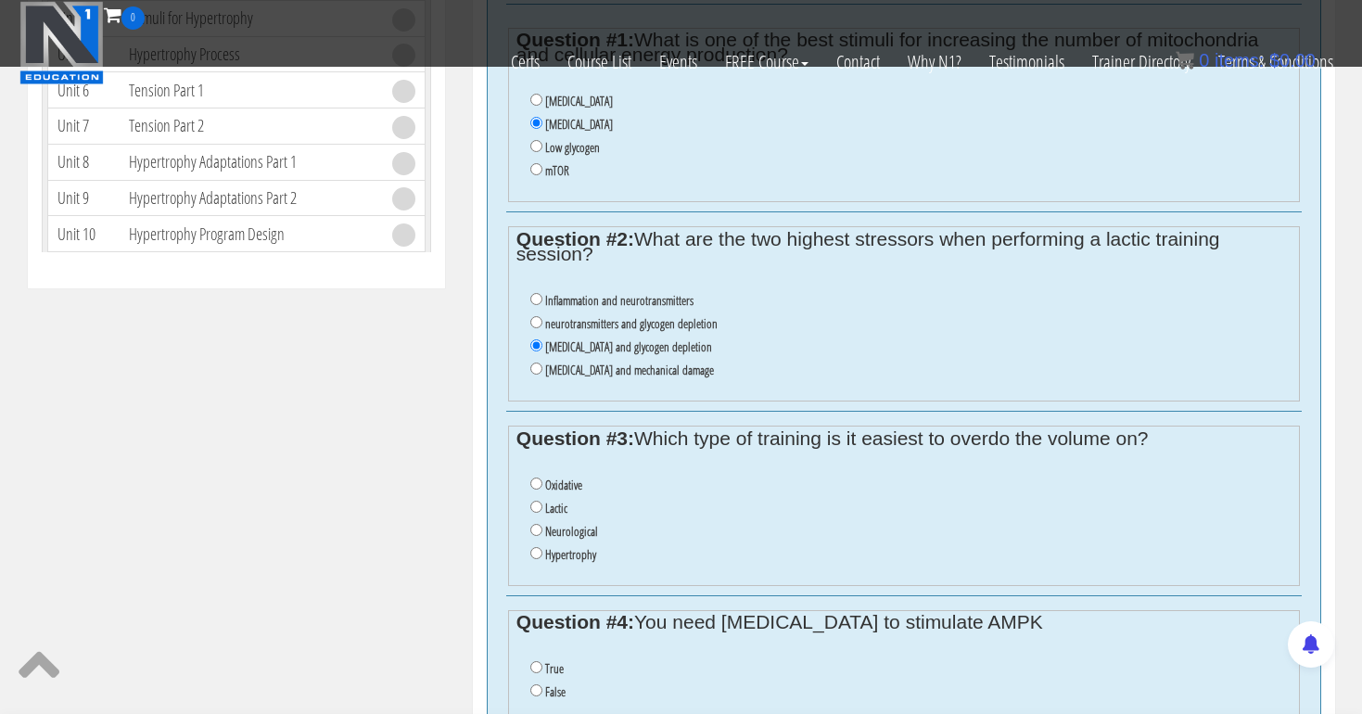
click at [534, 477] on input "Oxidative" at bounding box center [536, 483] width 12 height 12
radio input "true"
click at [534, 684] on input "False" at bounding box center [536, 690] width 12 height 12
radio input "true"
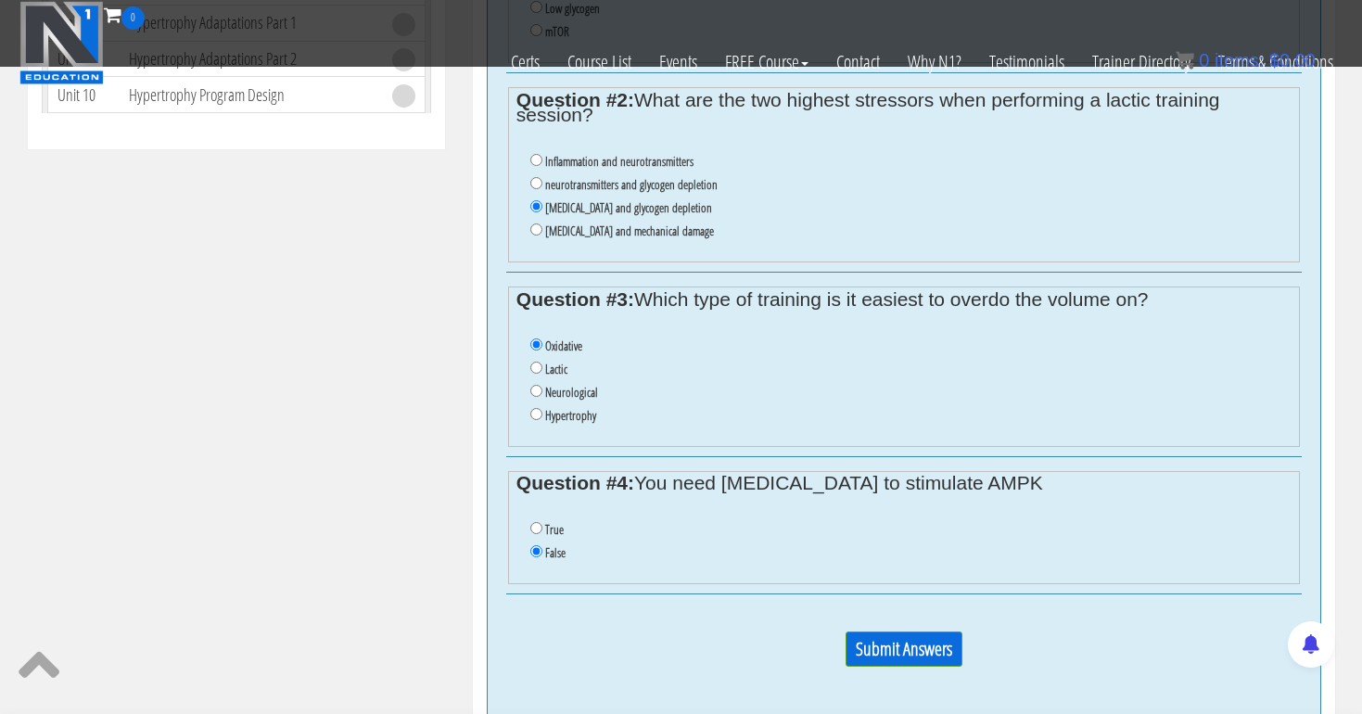
scroll to position [1071, 0]
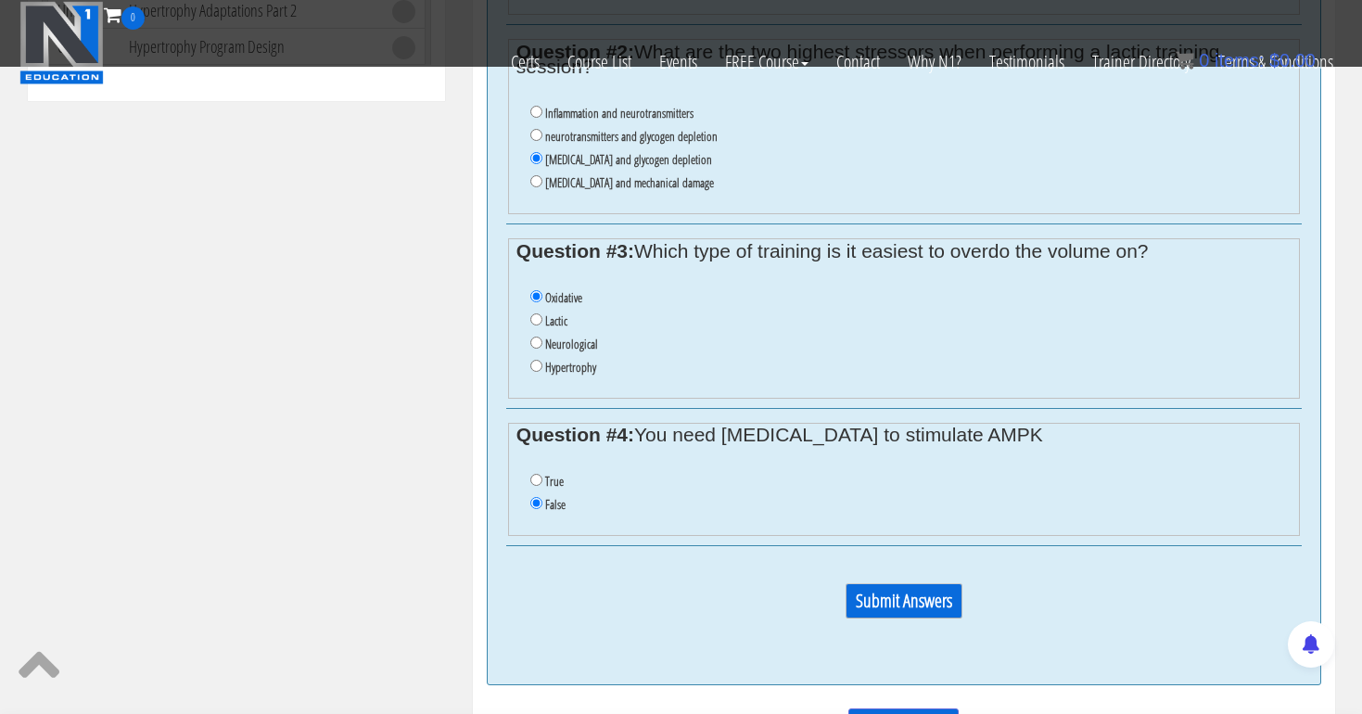
click at [907, 583] on input "Submit Answers" at bounding box center [903, 600] width 117 height 35
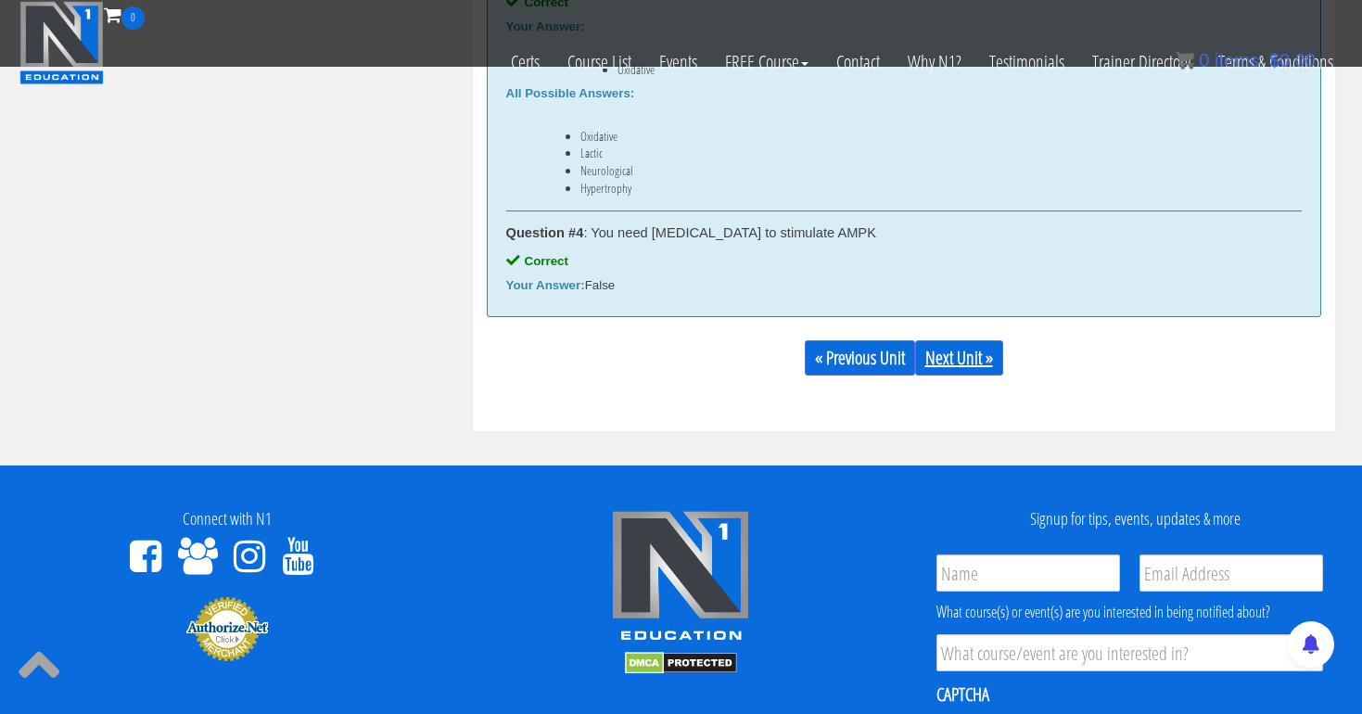
scroll to position [1573, 0]
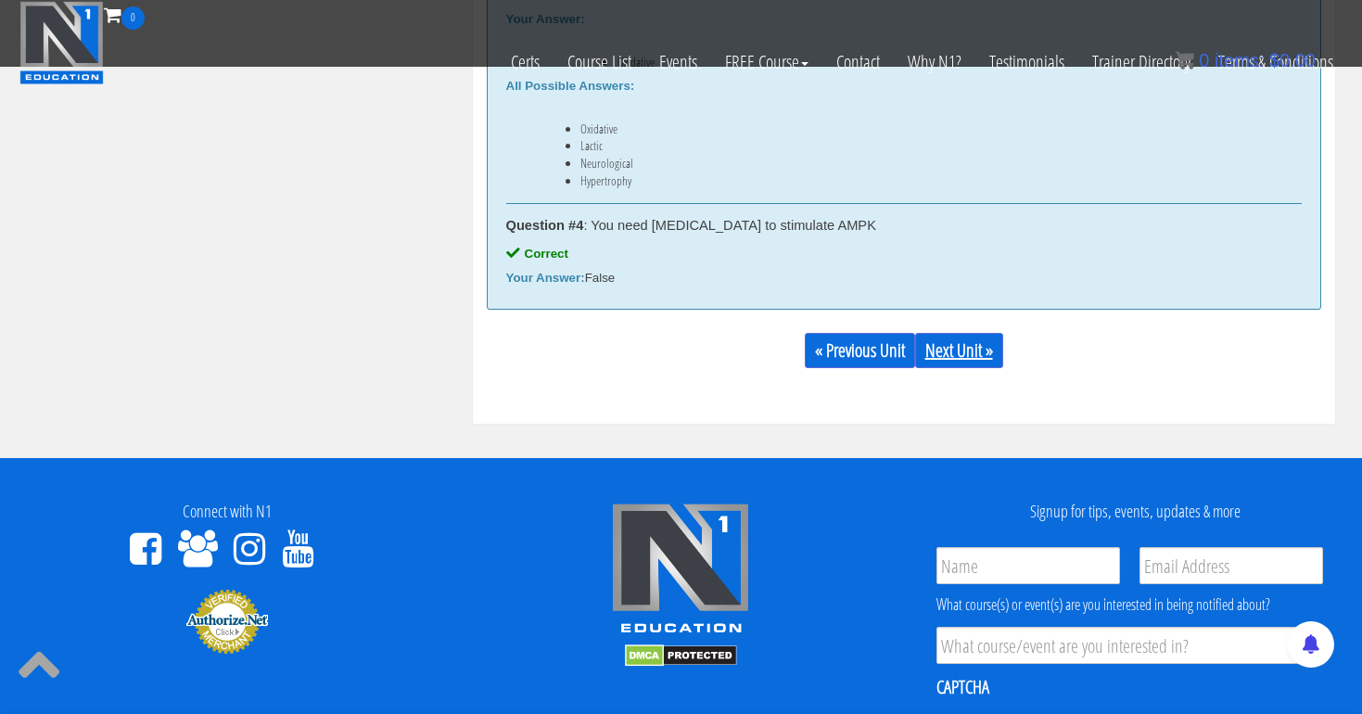
click at [957, 343] on link "Next Unit »" at bounding box center [959, 350] width 88 height 35
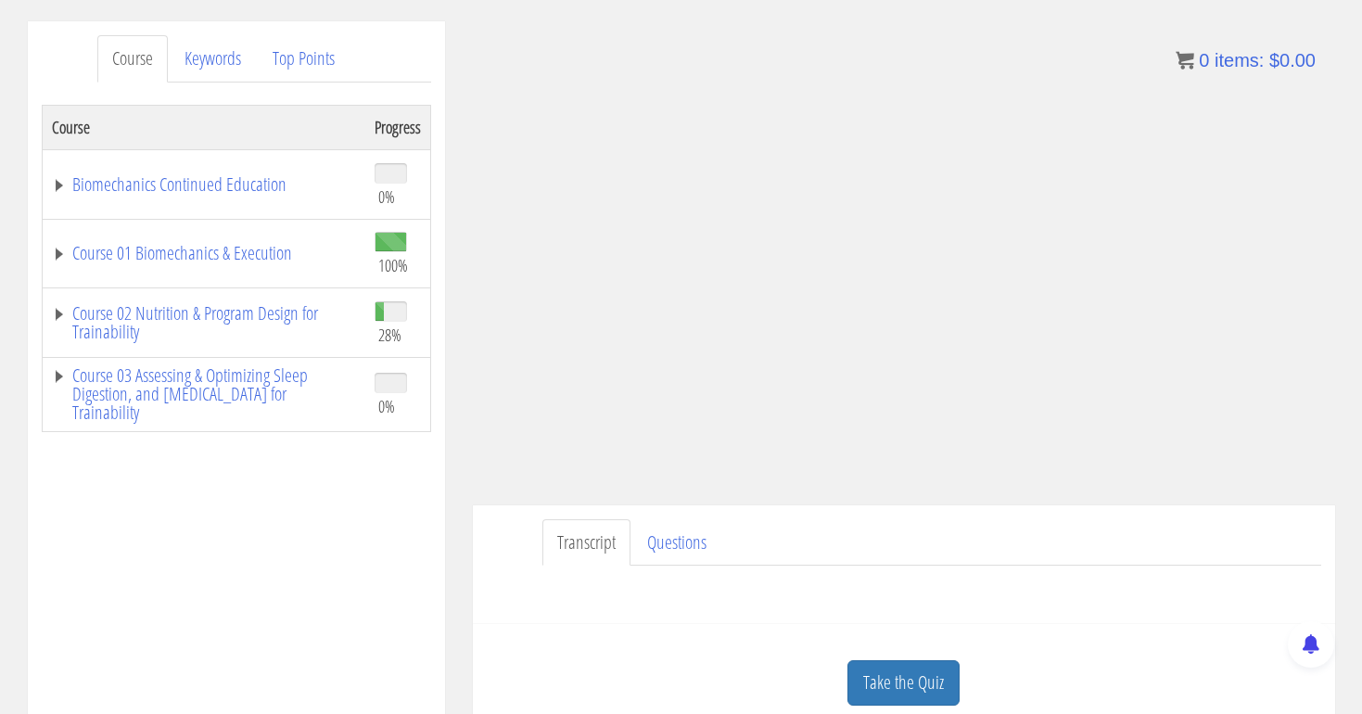
scroll to position [248, 0]
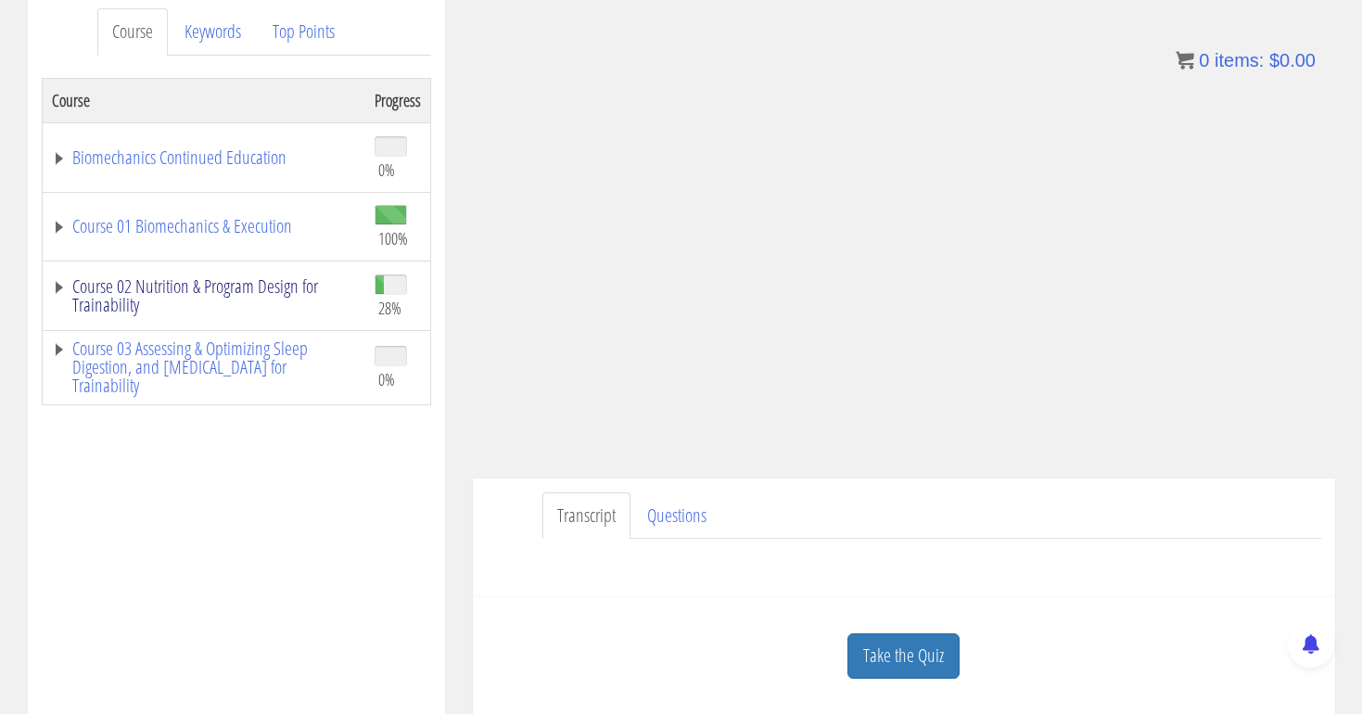
click at [283, 294] on link "Course 02 Nutrition & Program Design for Trainability" at bounding box center [204, 295] width 304 height 37
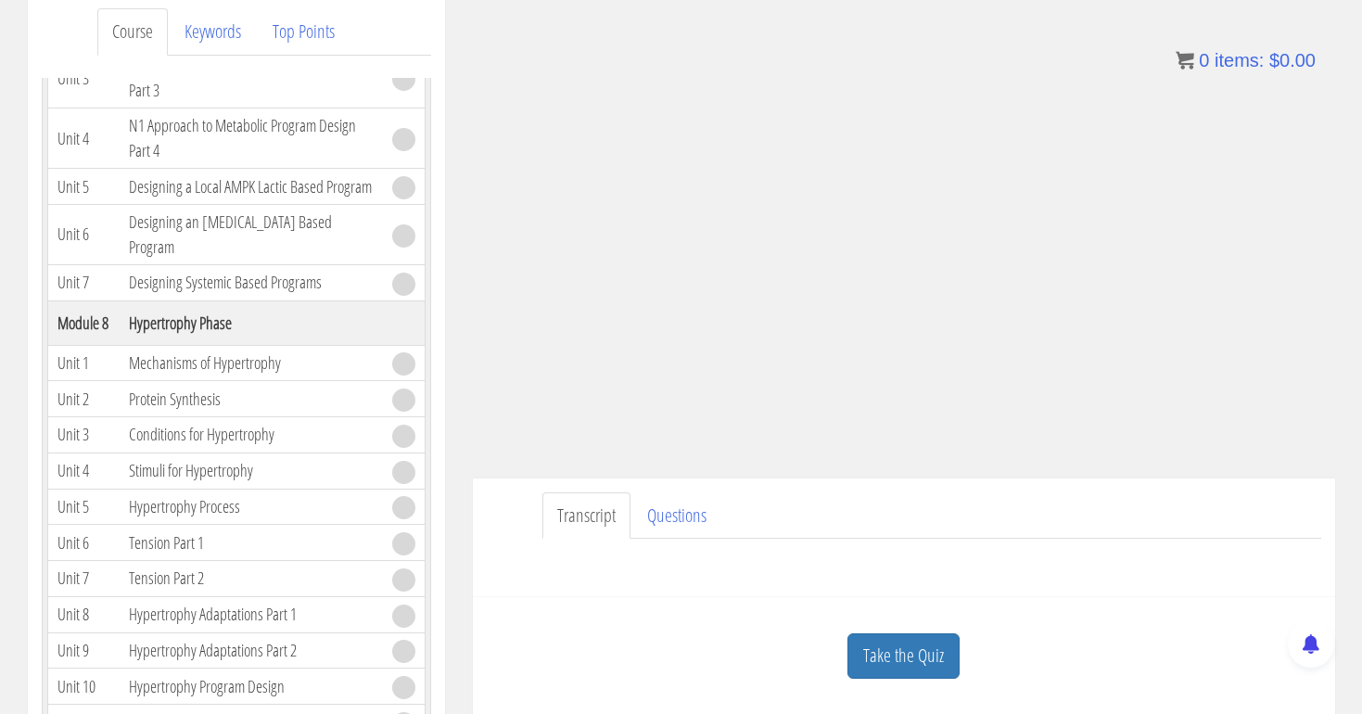
scroll to position [2186, 0]
